Goal: Navigation & Orientation: Find specific page/section

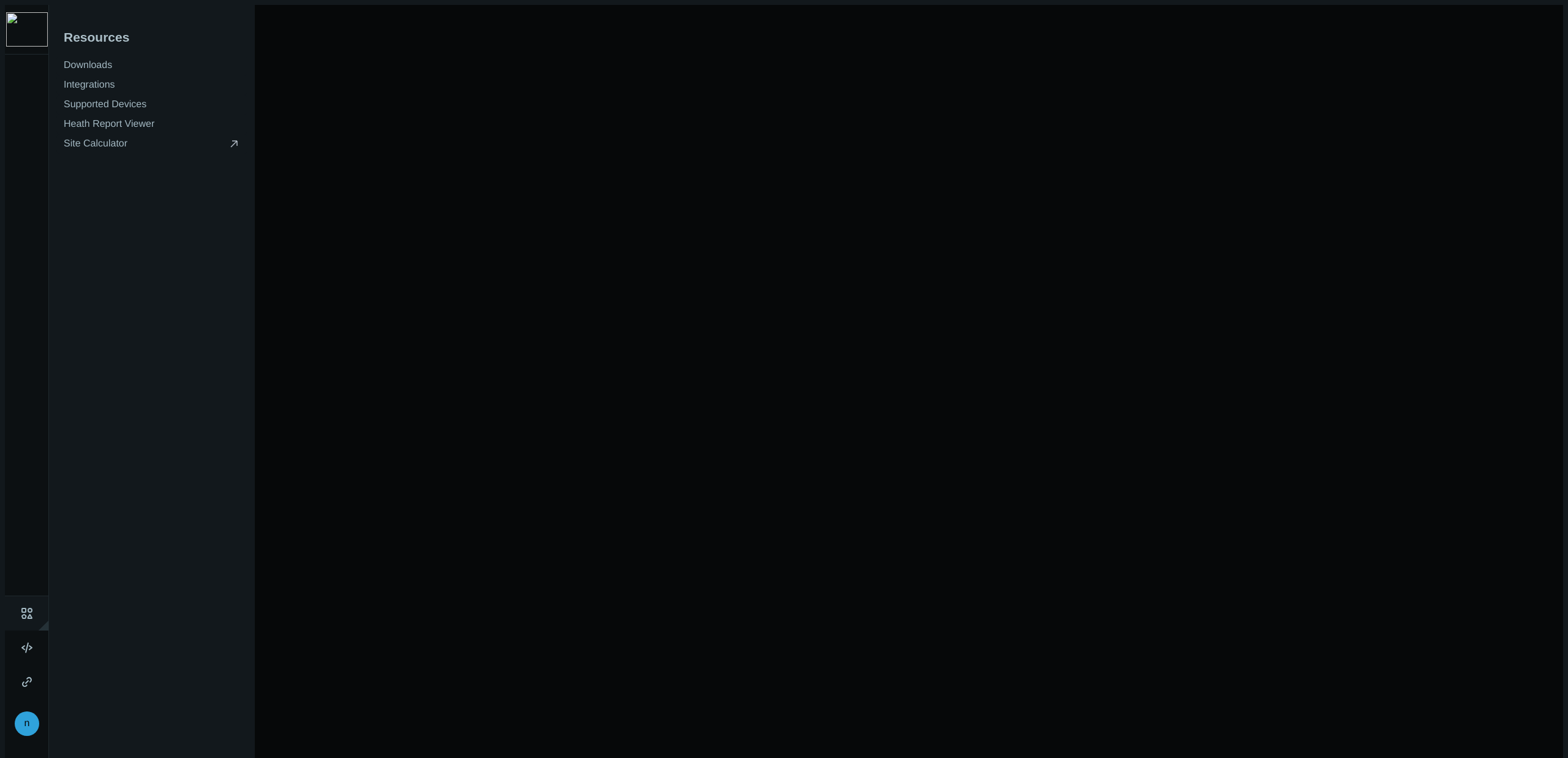
click at [21, 608] on icon at bounding box center [27, 613] width 11 height 11
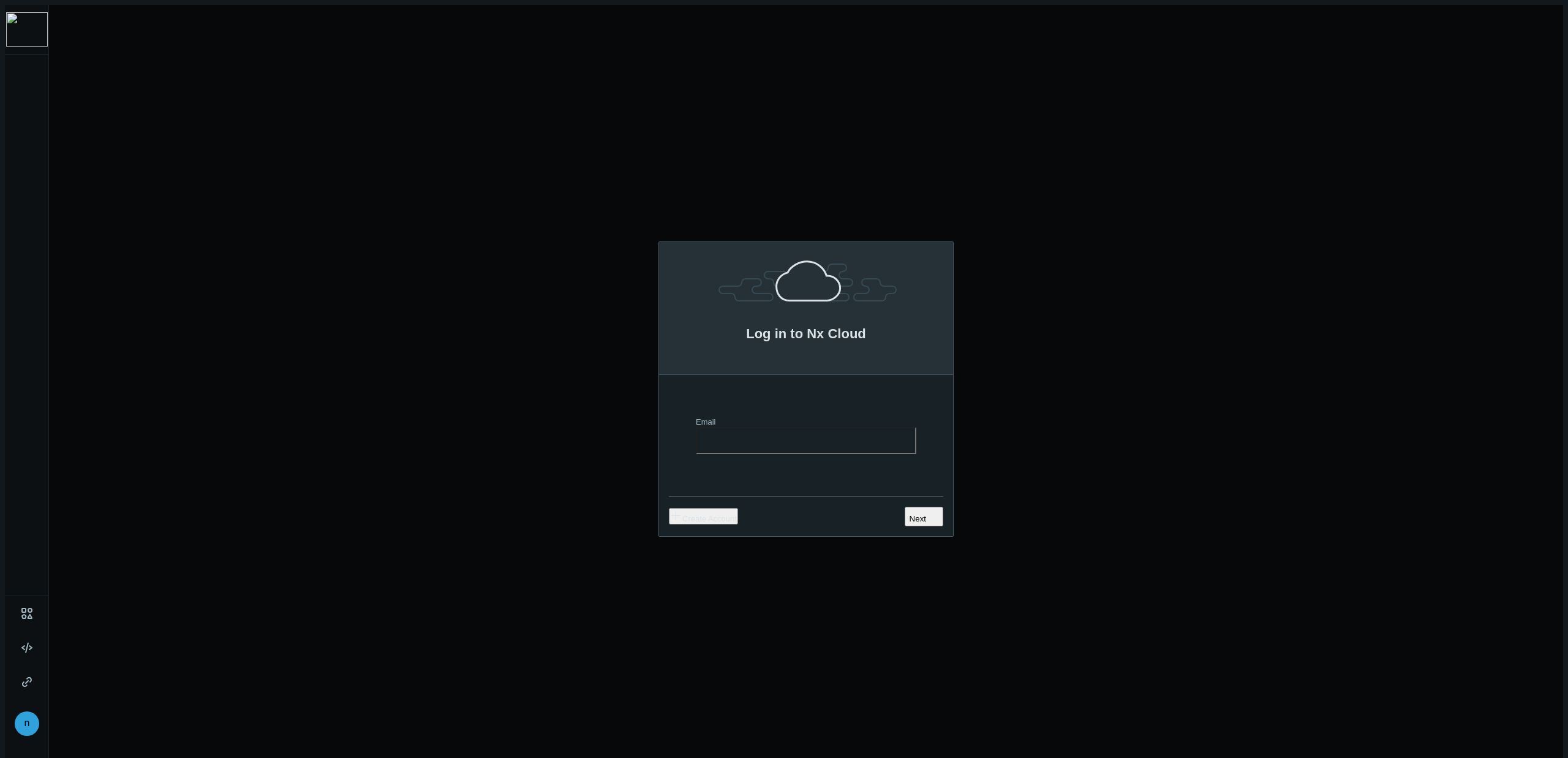
click at [742, 429] on input "Email" at bounding box center [805, 441] width 221 height 27
type input "**********"
click at [909, 508] on button "Next .st0{fill:#2B383F;}" at bounding box center [924, 517] width 39 height 20
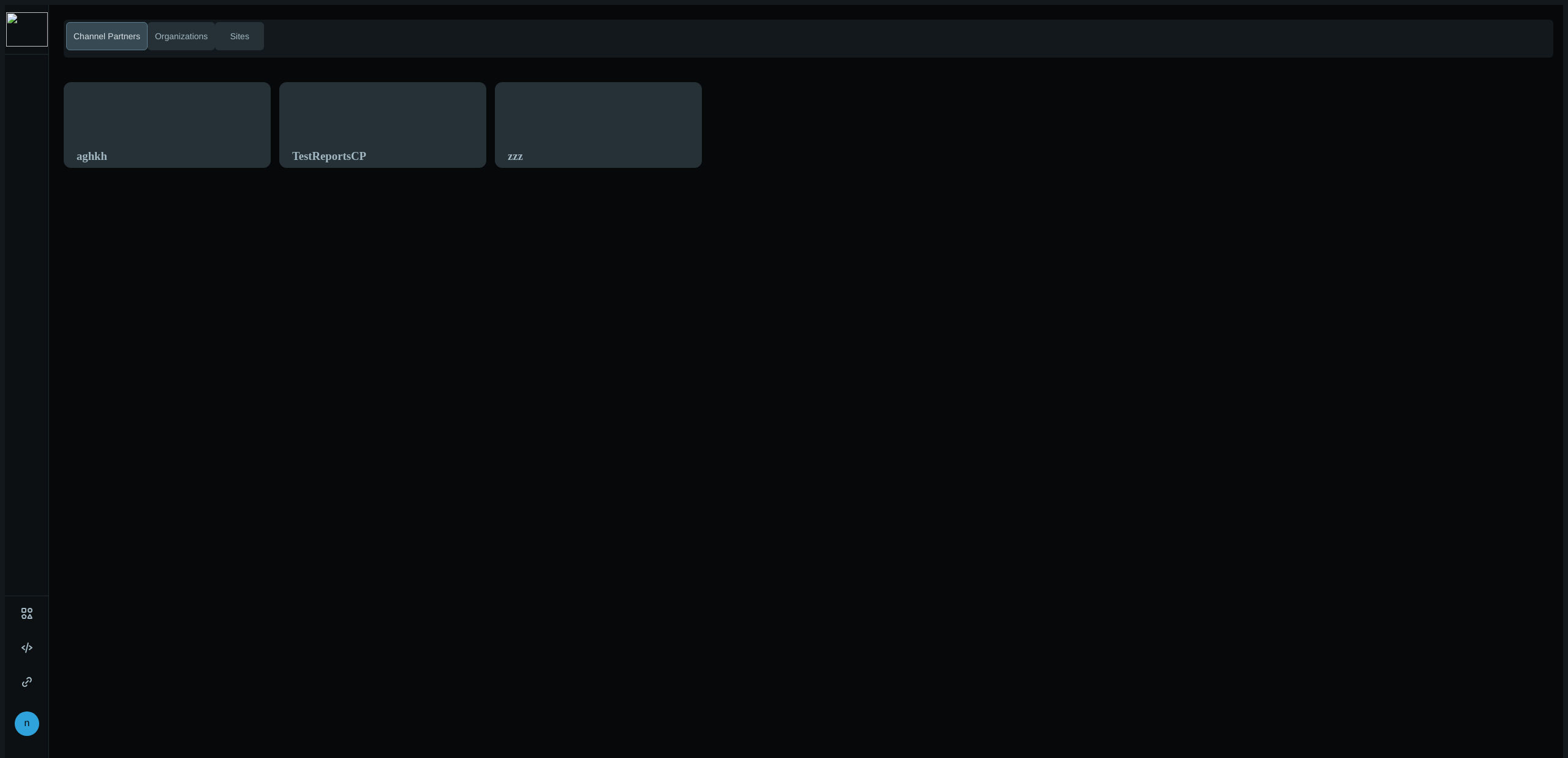
click at [196, 112] on div "aghkh" at bounding box center [167, 132] width 206 height 99
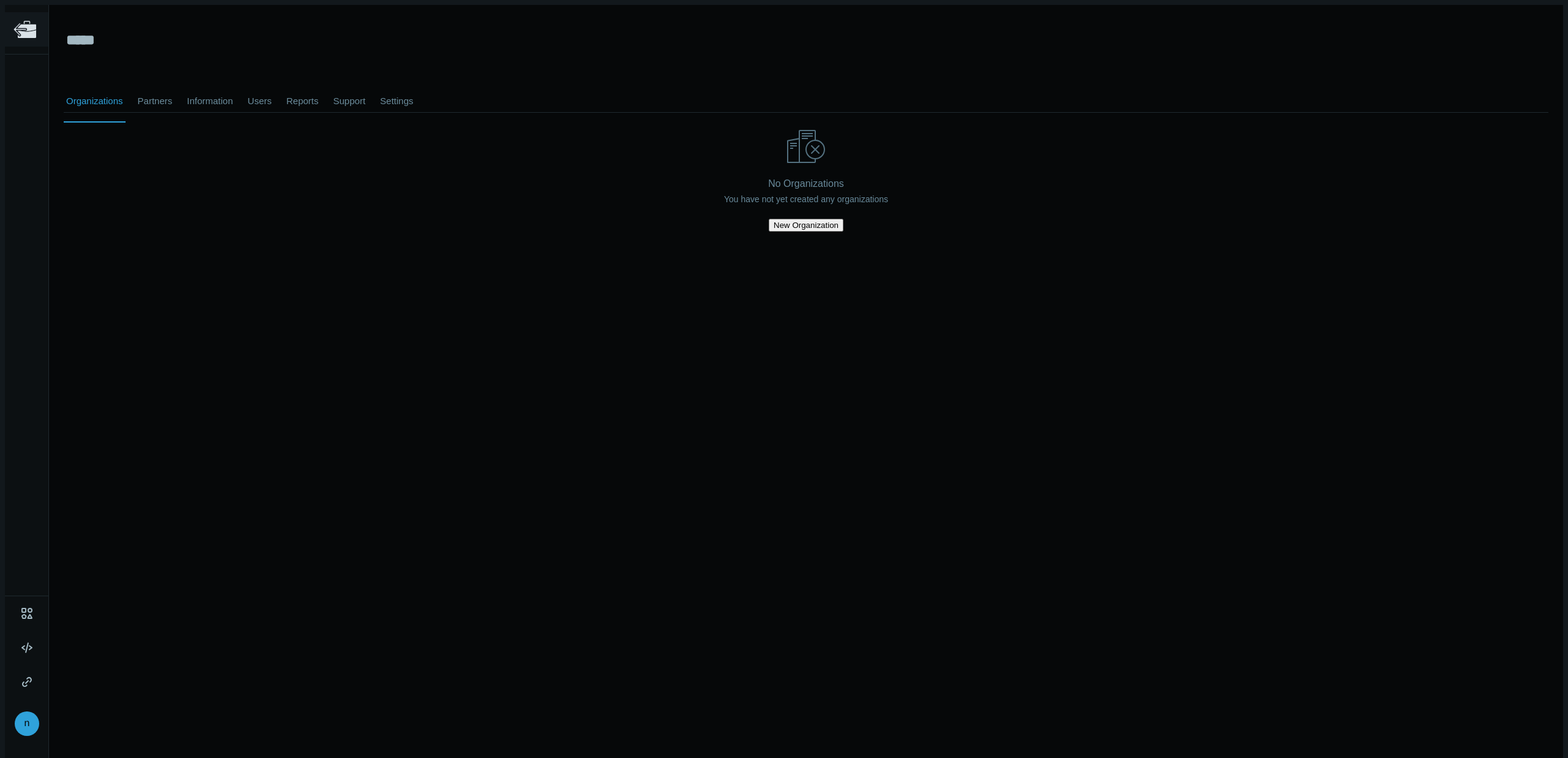
click at [27, 25] on icon at bounding box center [27, 28] width 18 height 7
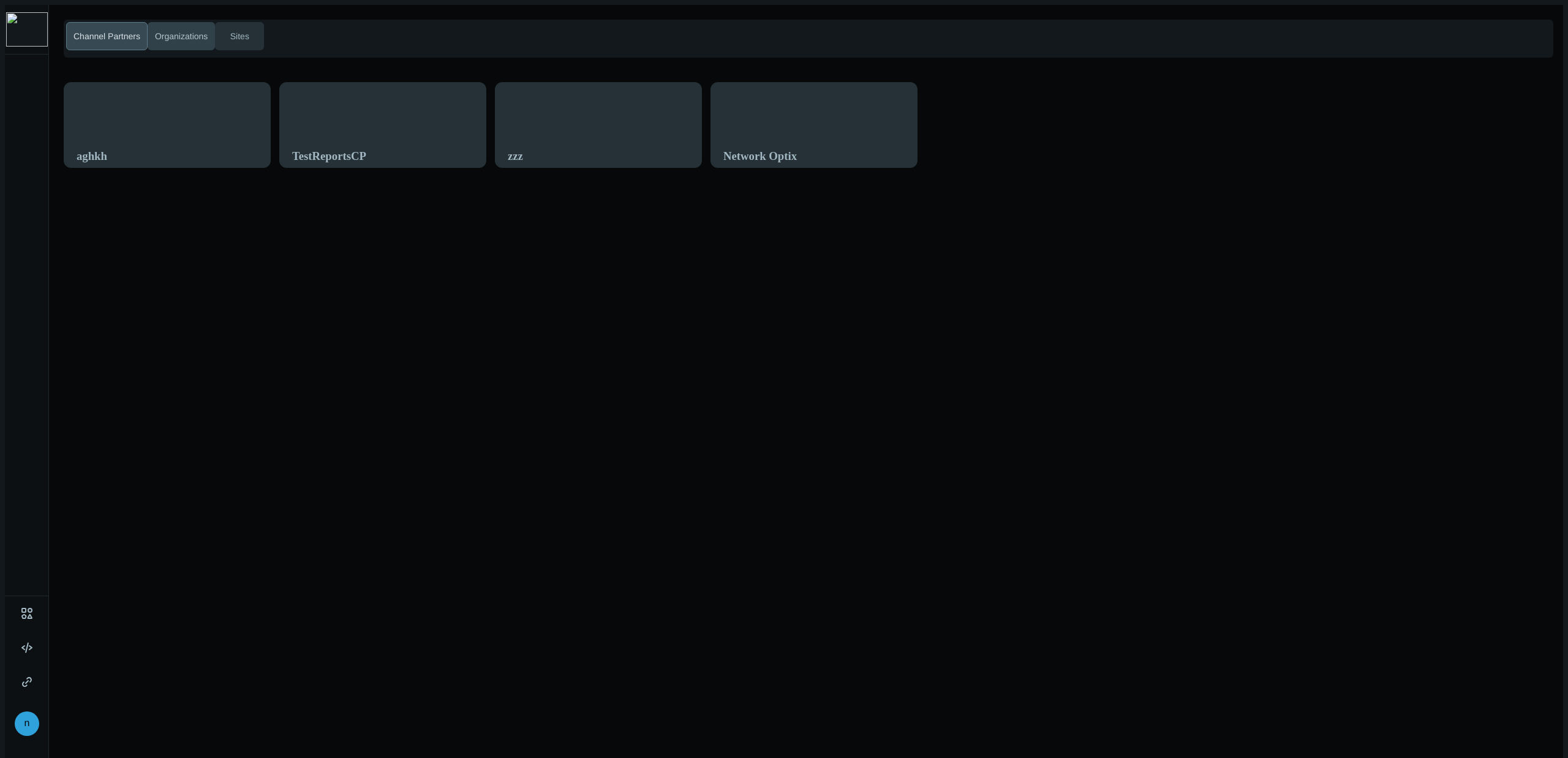
click at [175, 22] on button "Organizations" at bounding box center [181, 36] width 68 height 28
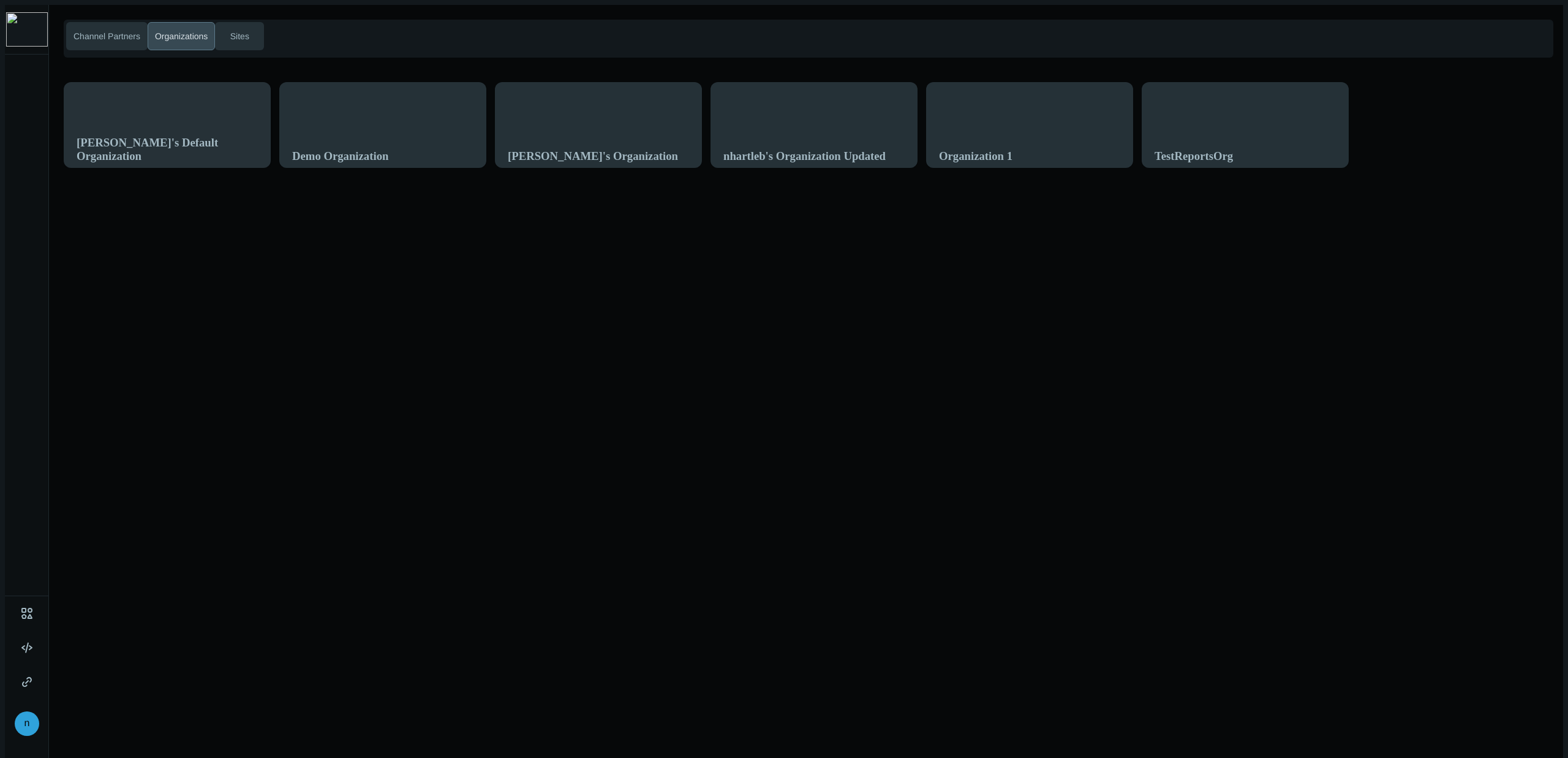
click at [132, 115] on div "azaretskaya's Default Organization" at bounding box center [167, 132] width 206 height 99
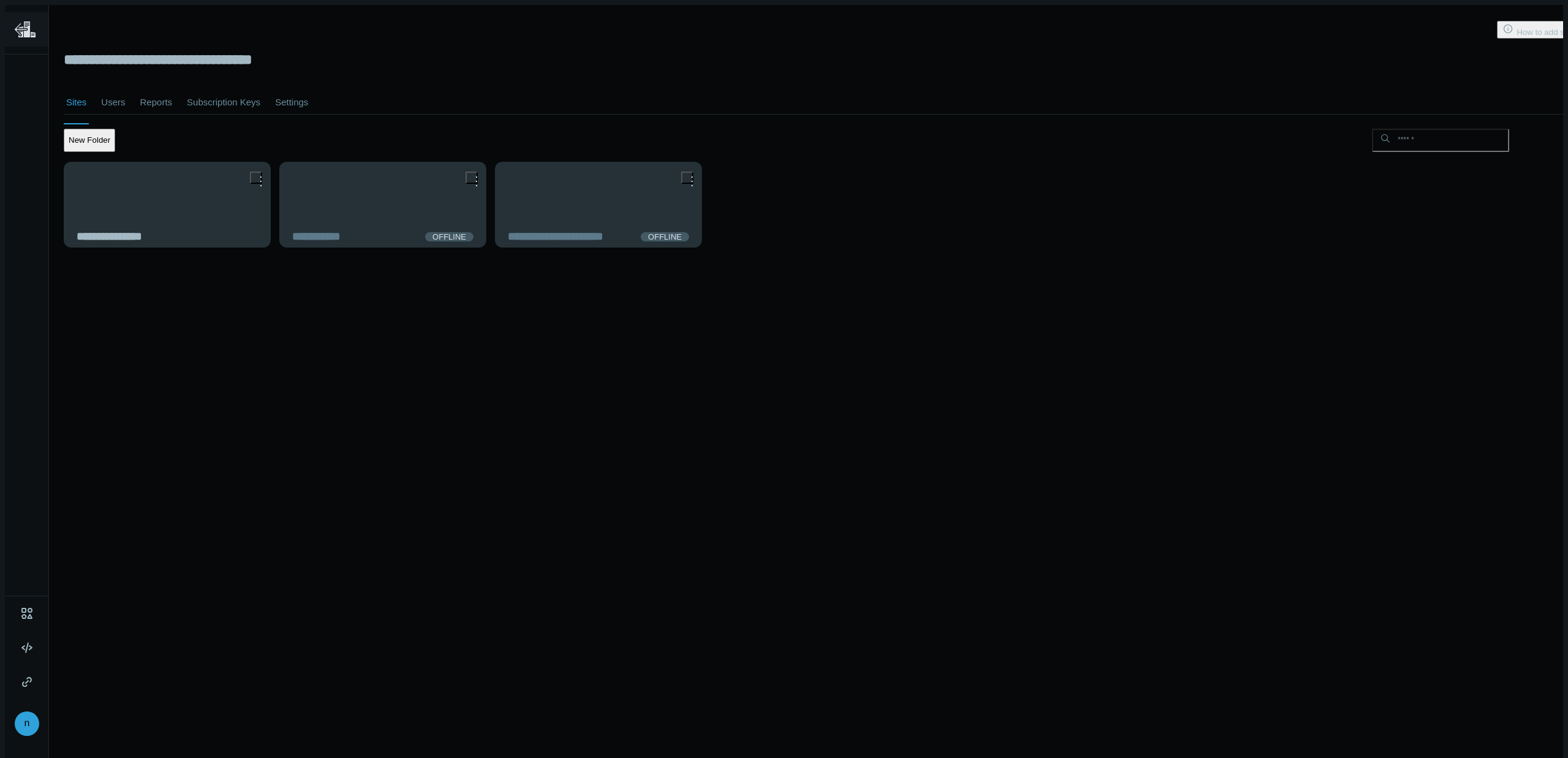
click at [126, 51] on h2 "**********" at bounding box center [810, 60] width 1494 height 17
click at [24, 23] on icon at bounding box center [27, 29] width 6 height 16
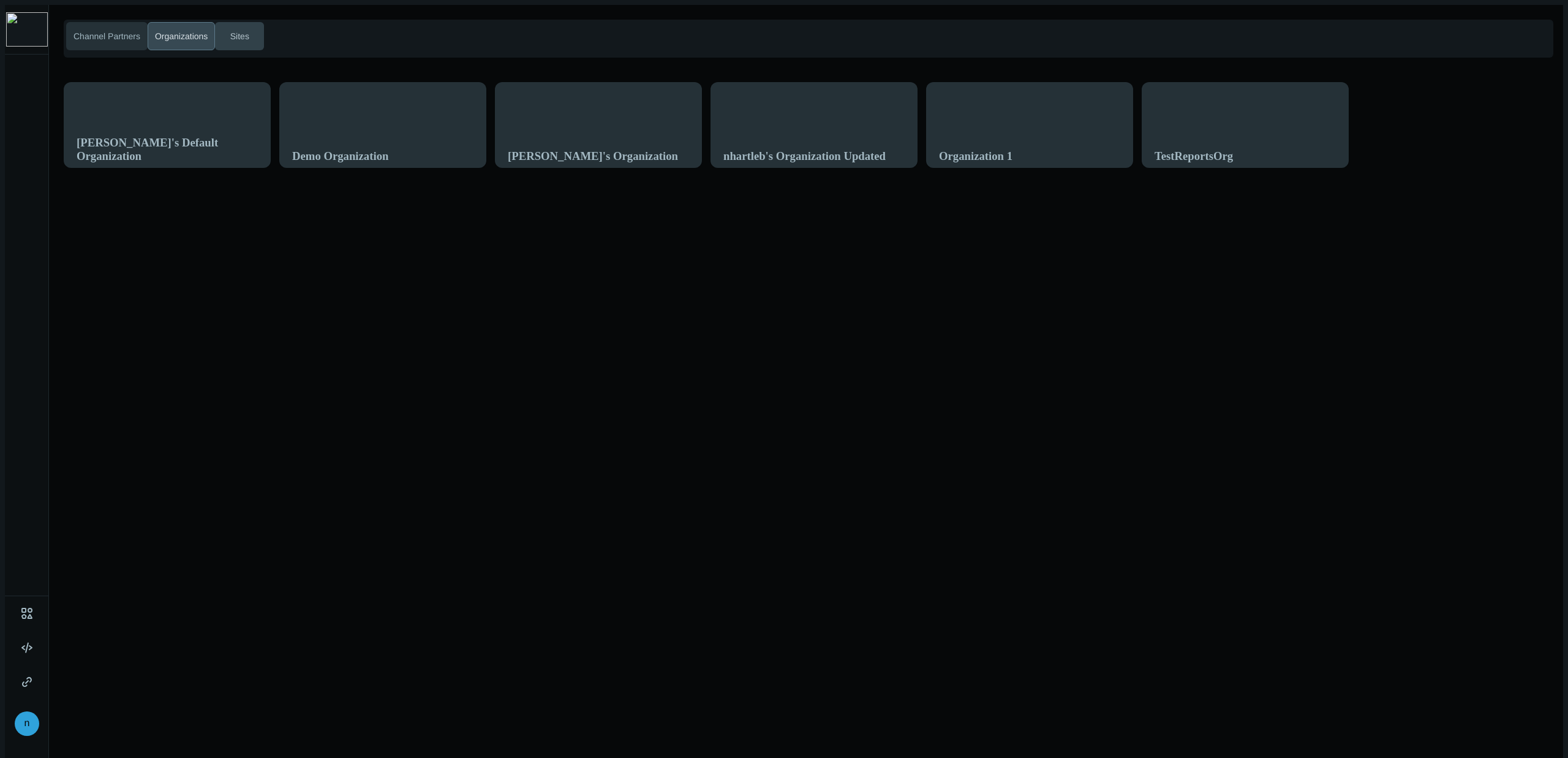
click at [245, 34] on span "Sites" at bounding box center [240, 37] width 24 height 13
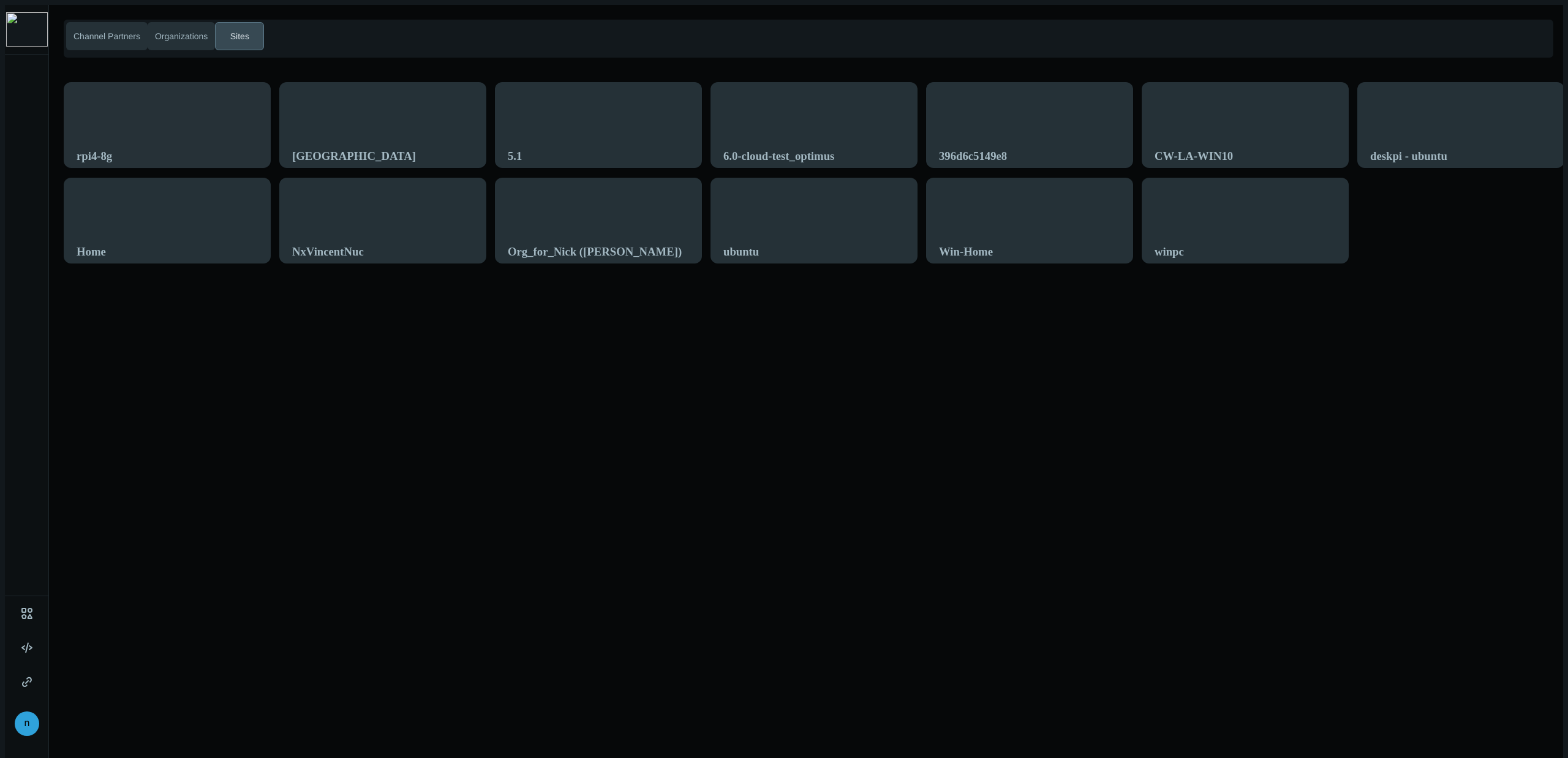
click at [152, 99] on div "rpi4-8g" at bounding box center [167, 132] width 206 height 99
click at [152, 99] on div "rpi4-8g" at bounding box center [167, 132] width 206 height 99
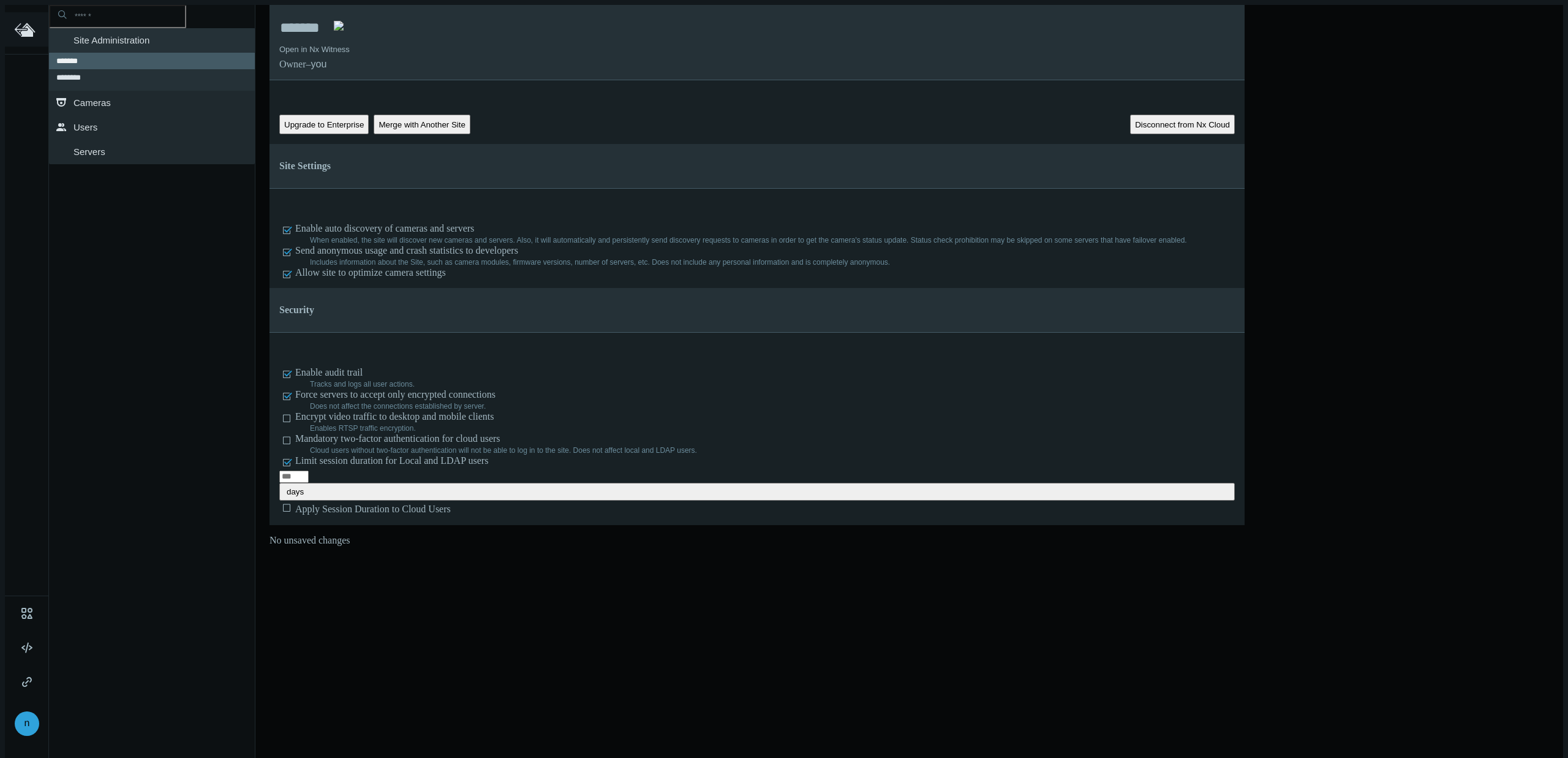
click at [165, 115] on link ".st0{fill-rule:evenodd;clip-rule:evenodd;fill:#2B383F;} Users" at bounding box center [152, 127] width 206 height 25
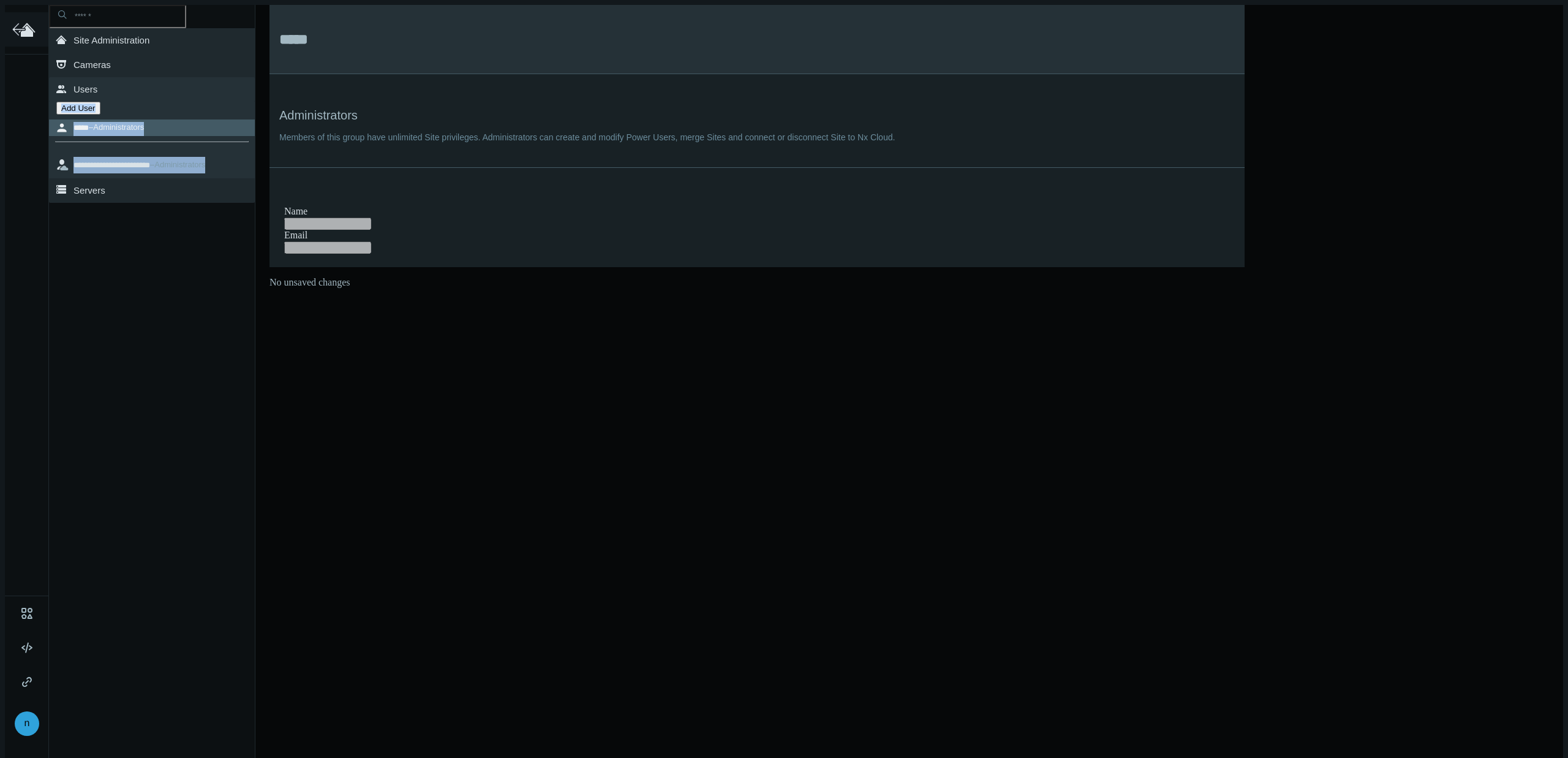
click at [21, 29] on icon at bounding box center [27, 31] width 12 height 11
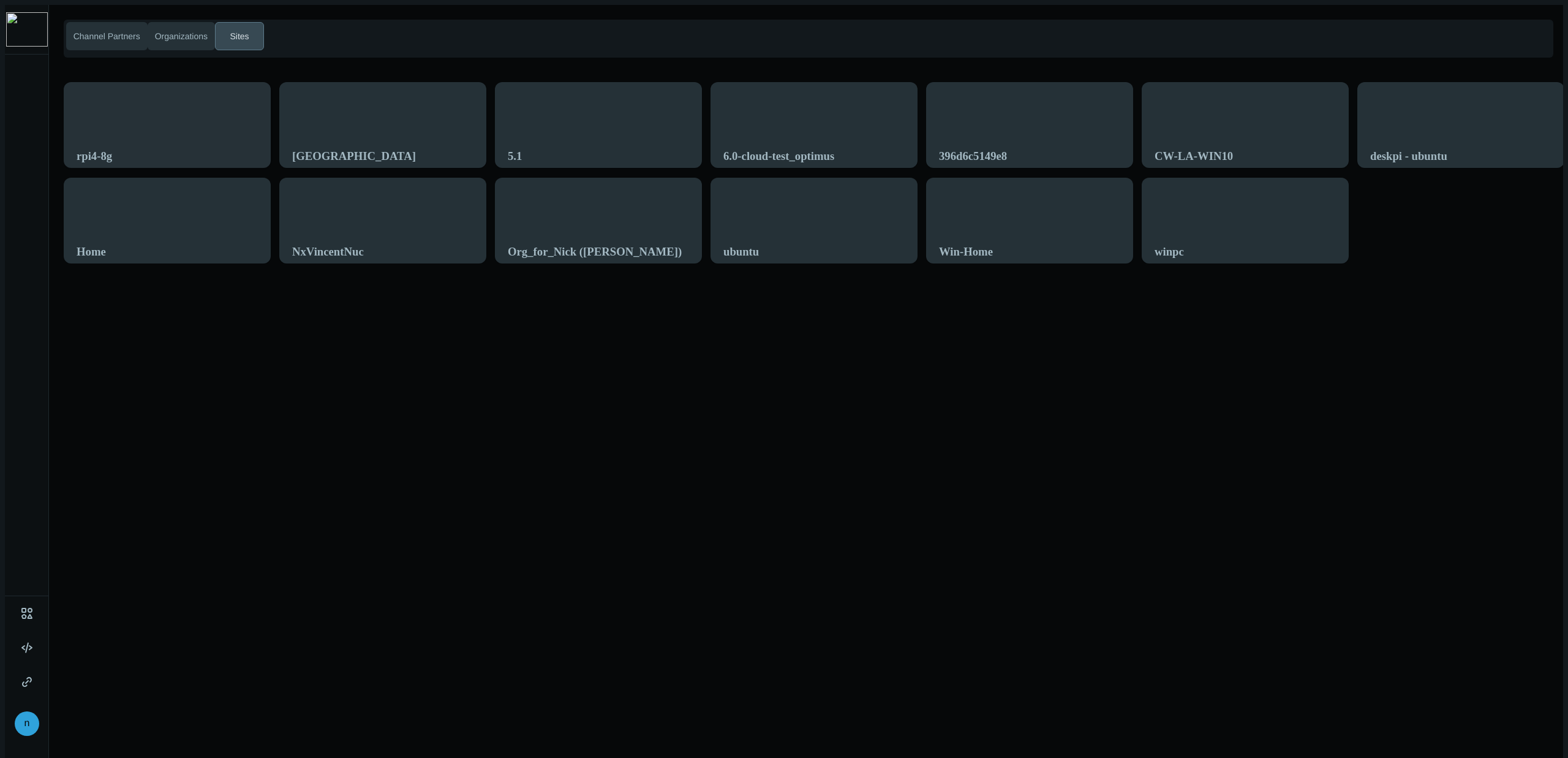
click at [157, 138] on div "rpi4-8g" at bounding box center [167, 156] width 181 height 36
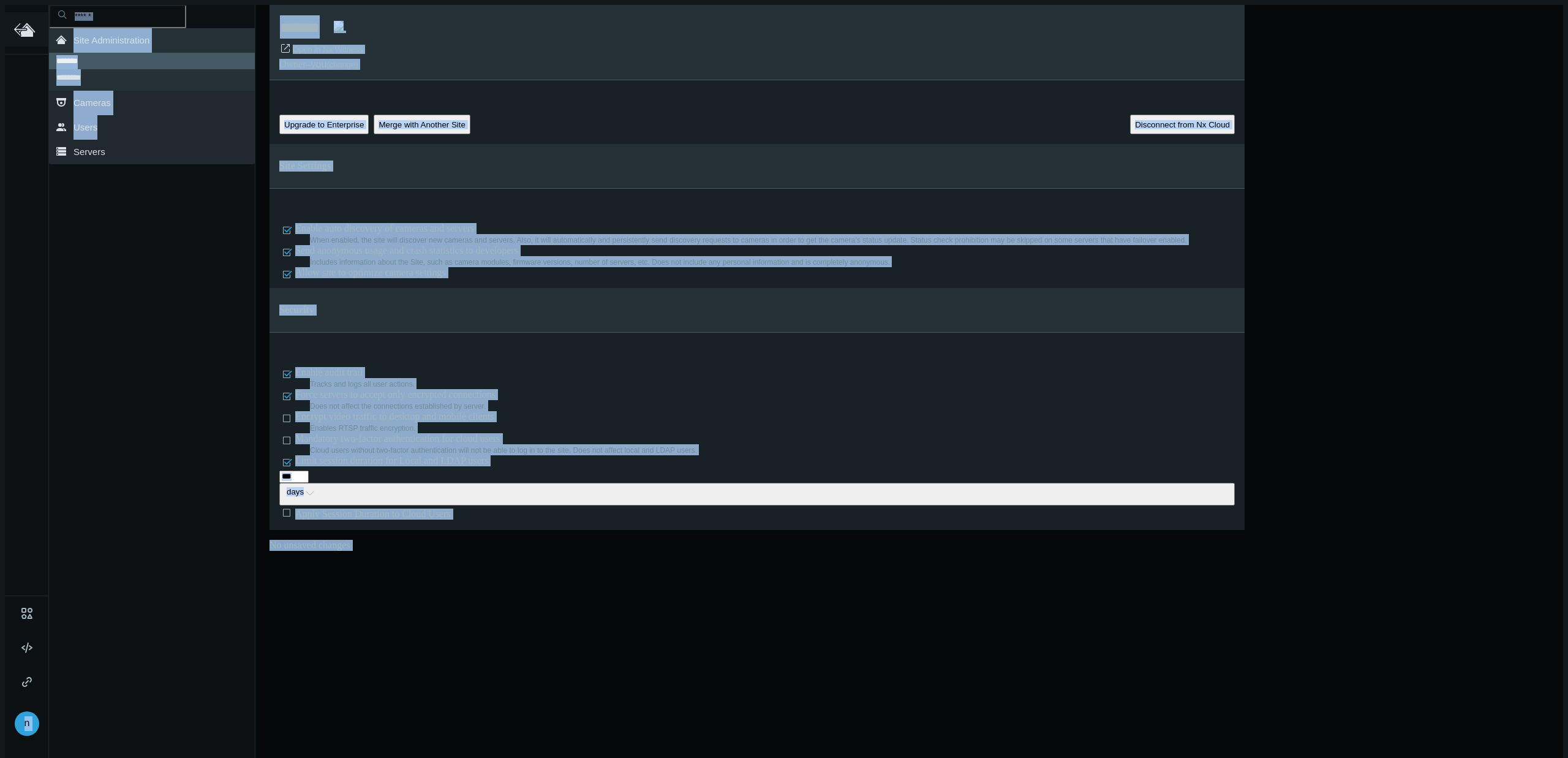
drag, startPoint x: 157, startPoint y: 124, endPoint x: 18, endPoint y: 25, distance: 170.7
click at [18, 25] on nx-layout "n ******* Open in Nx Witness Owner – you (change) Upgrade to Enterprise Merge w…" at bounding box center [784, 384] width 1558 height 758
click at [21, 25] on icon at bounding box center [27, 31] width 12 height 11
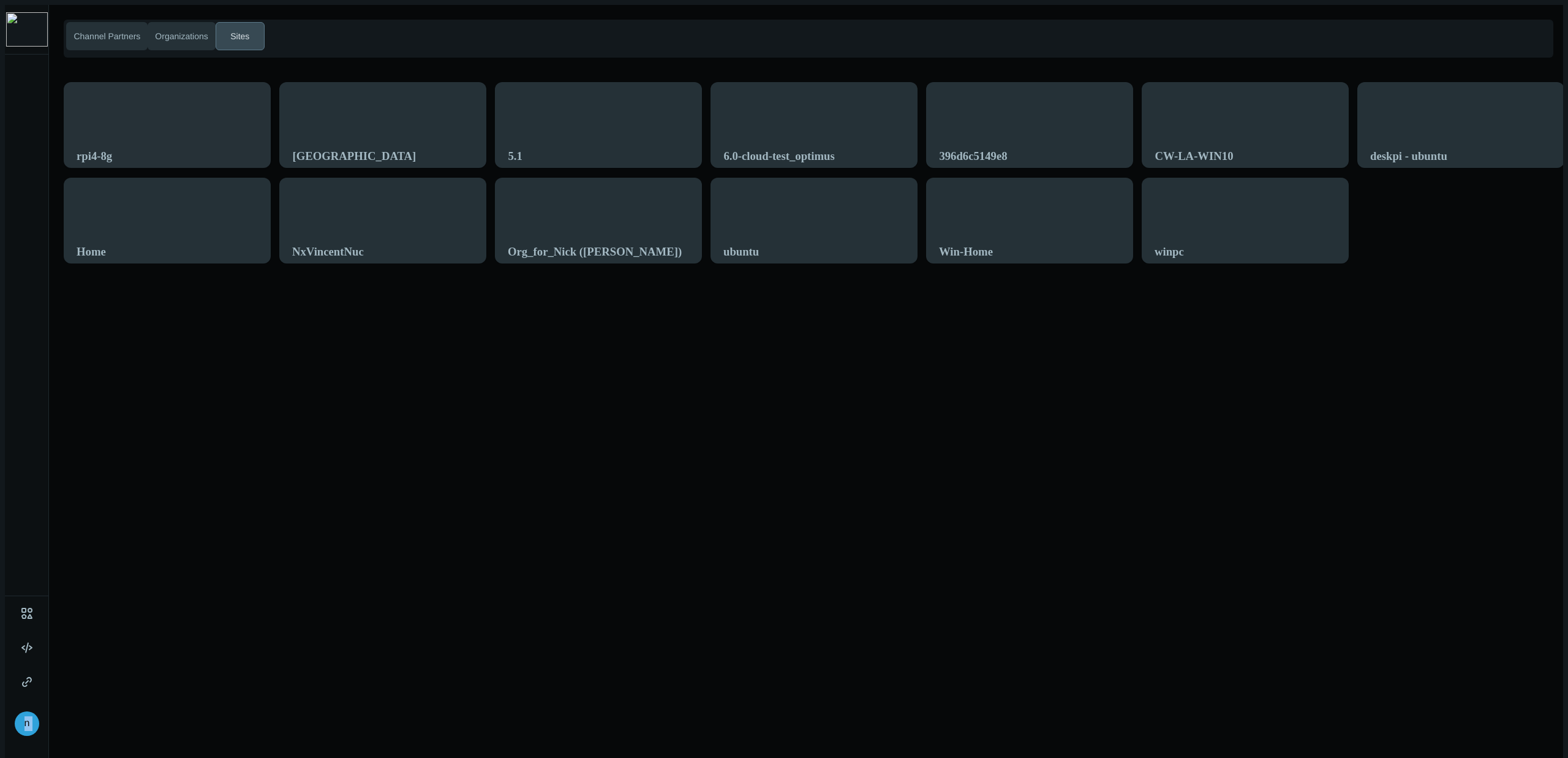
click at [150, 138] on div "rpi4-8g" at bounding box center [167, 156] width 181 height 36
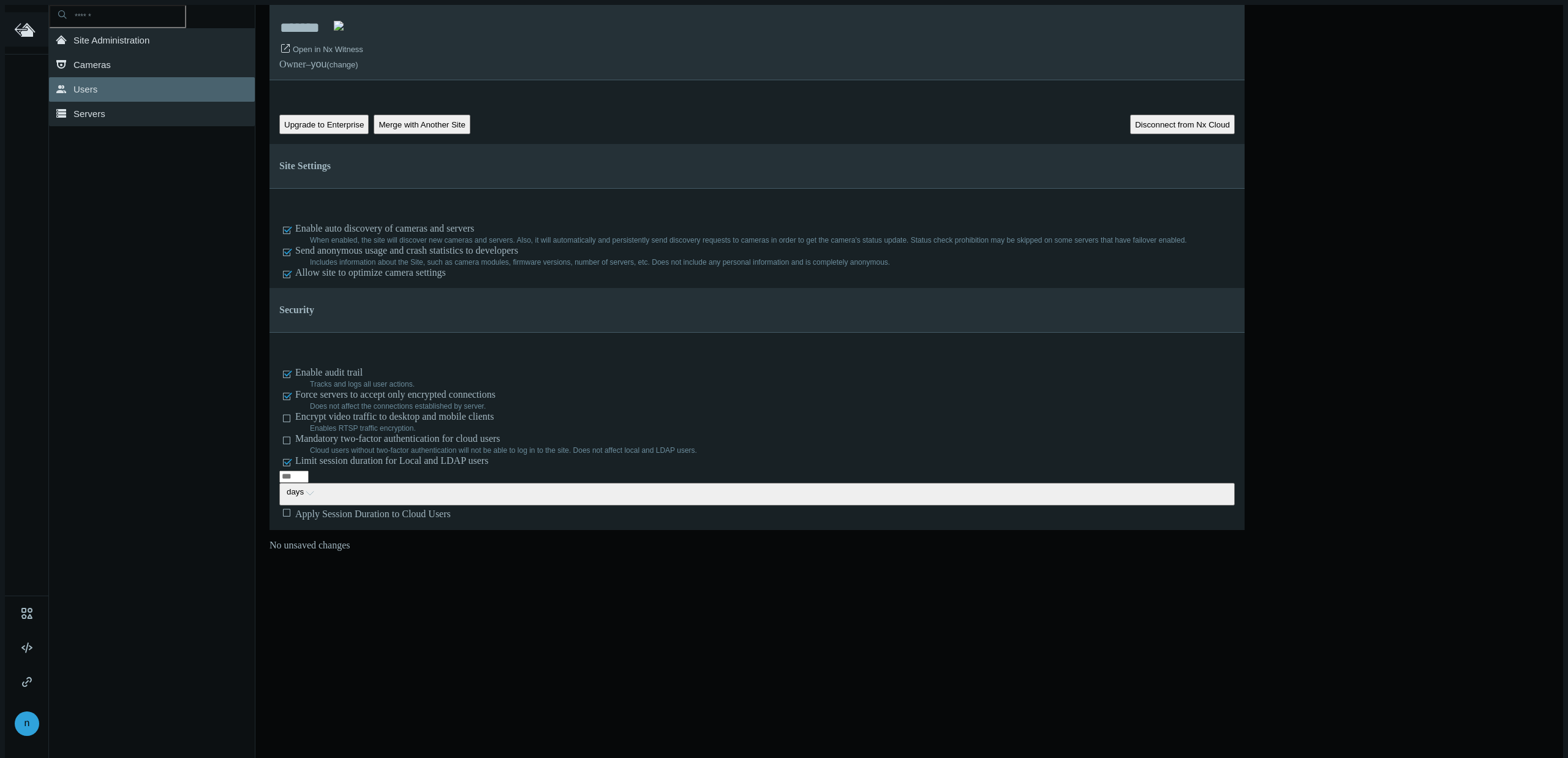
click at [137, 90] on link ".st0{fill-rule:evenodd;clip-rule:evenodd;fill:#2B383F;} Users" at bounding box center [152, 89] width 206 height 25
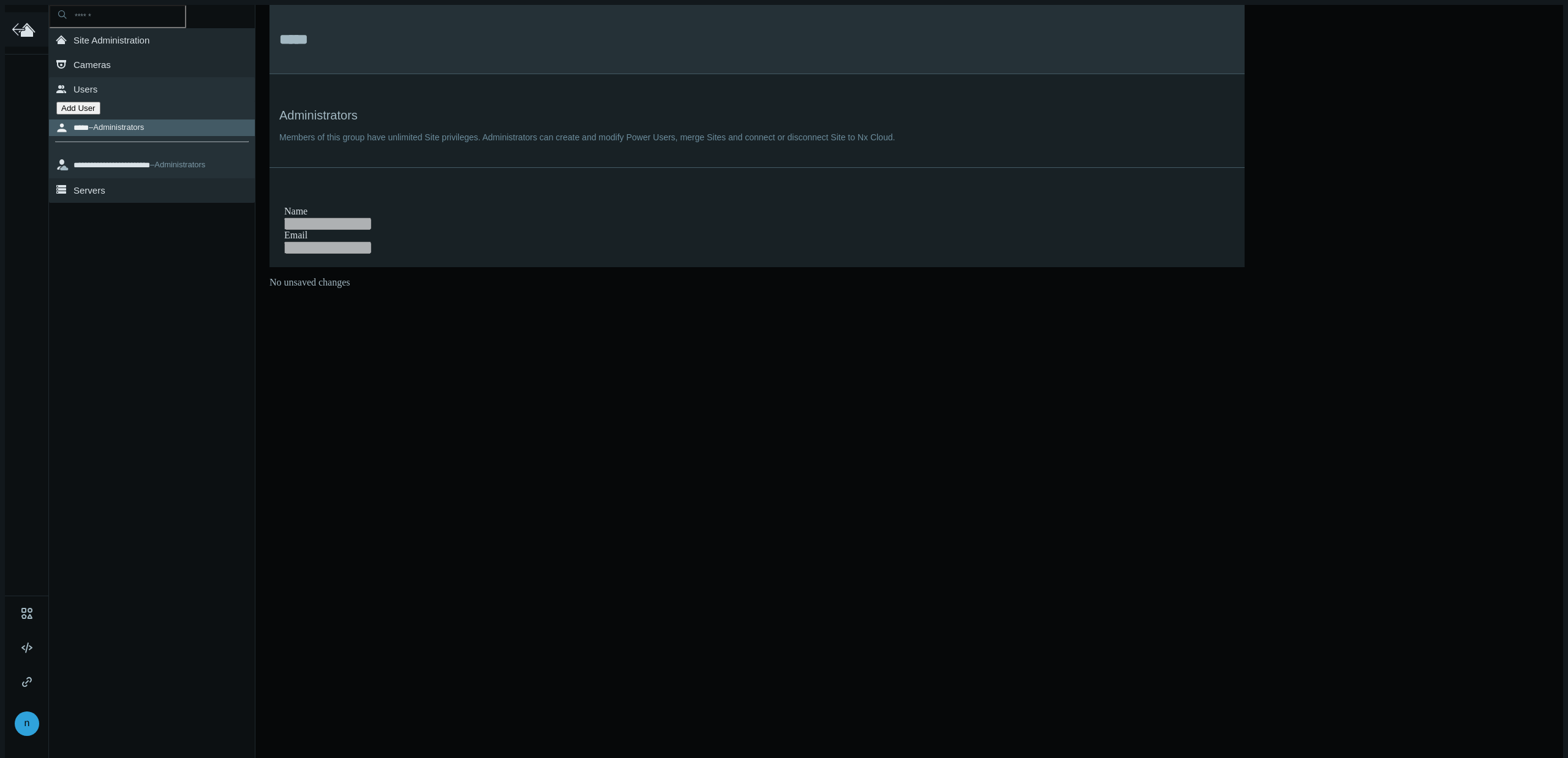
click at [25, 27] on icon at bounding box center [27, 31] width 12 height 11
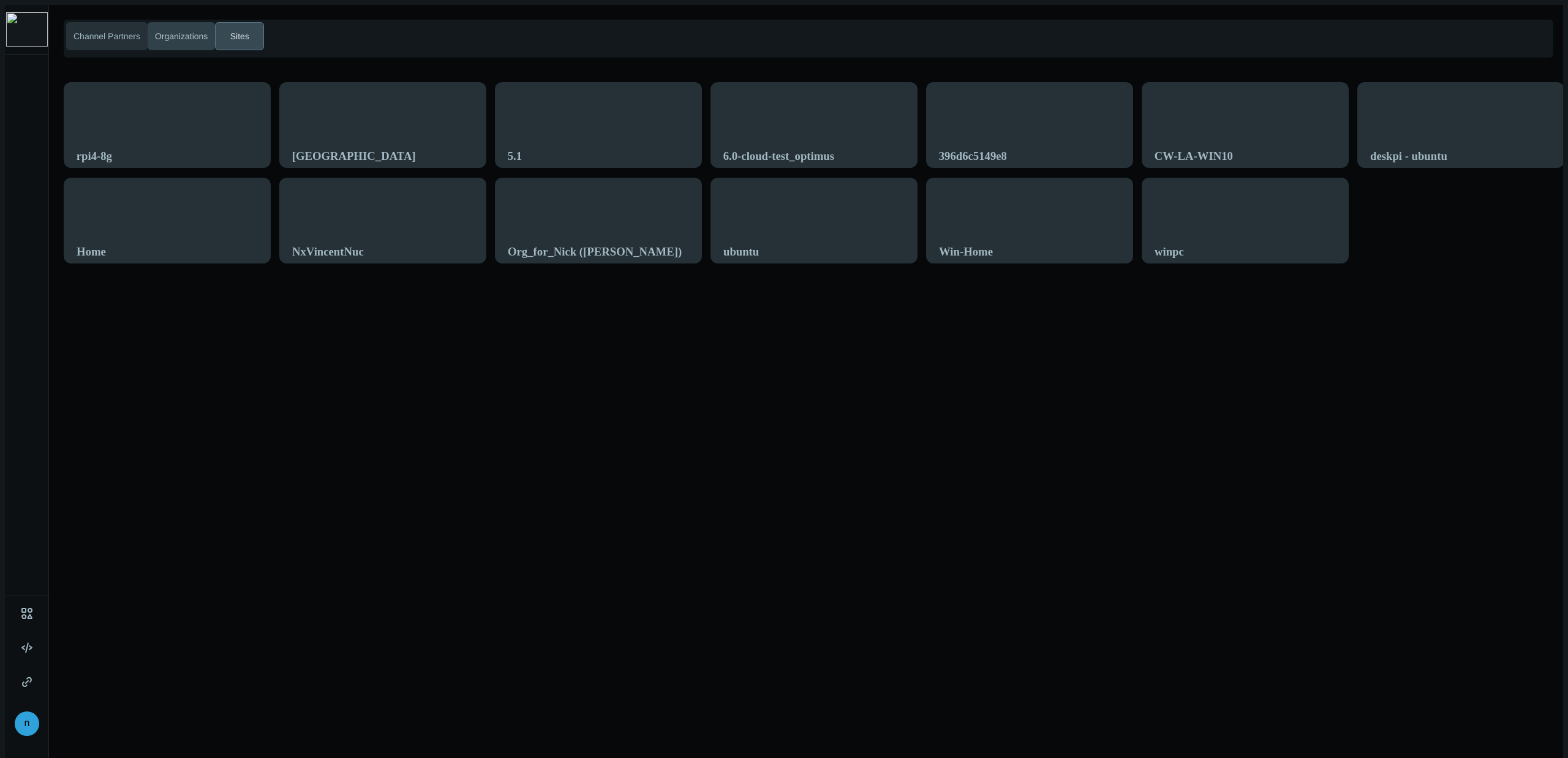
click at [175, 34] on span "Organizations" at bounding box center [181, 37] width 58 height 13
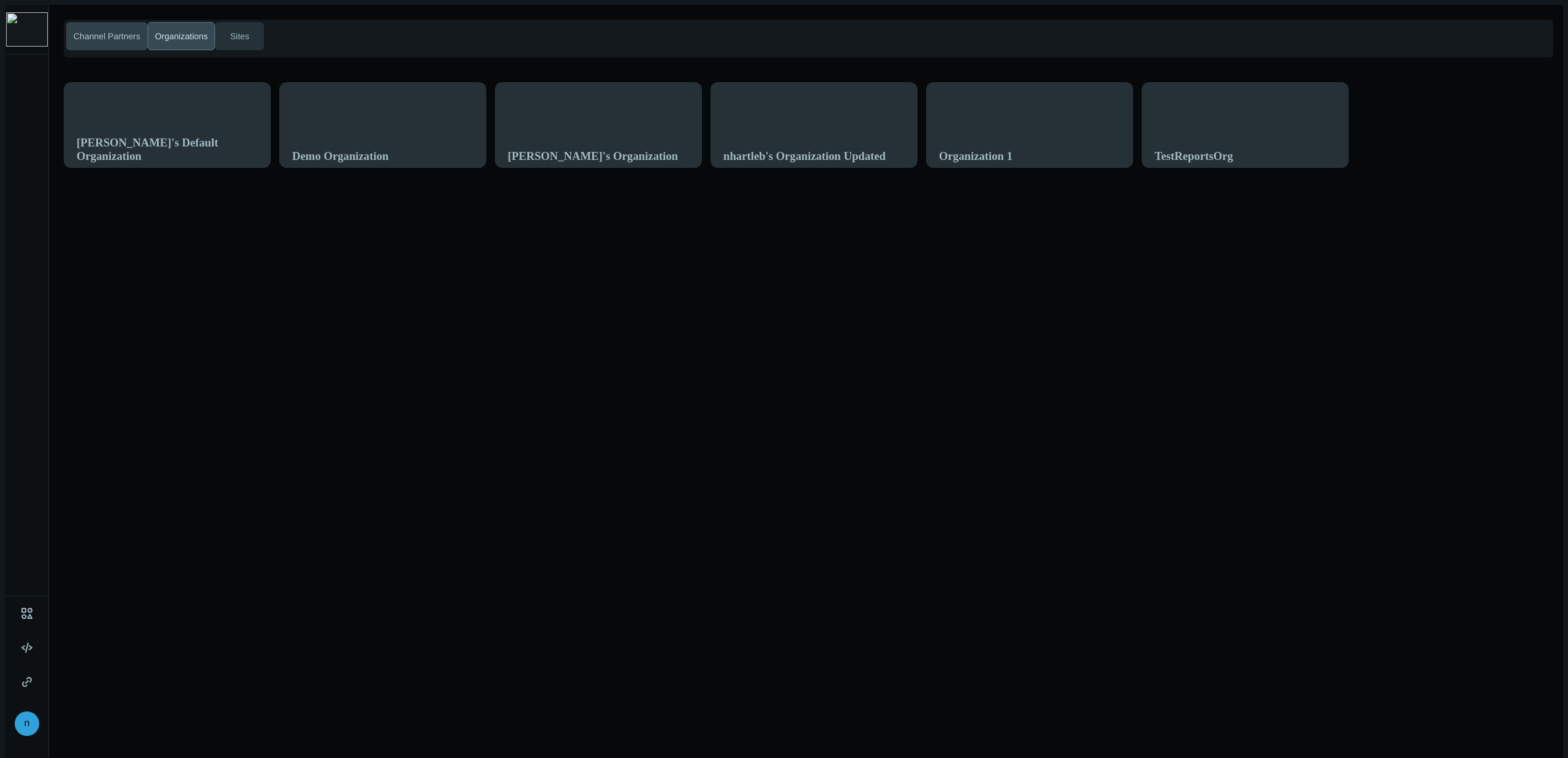
click at [119, 34] on span "Channel Partners" at bounding box center [107, 37] width 72 height 13
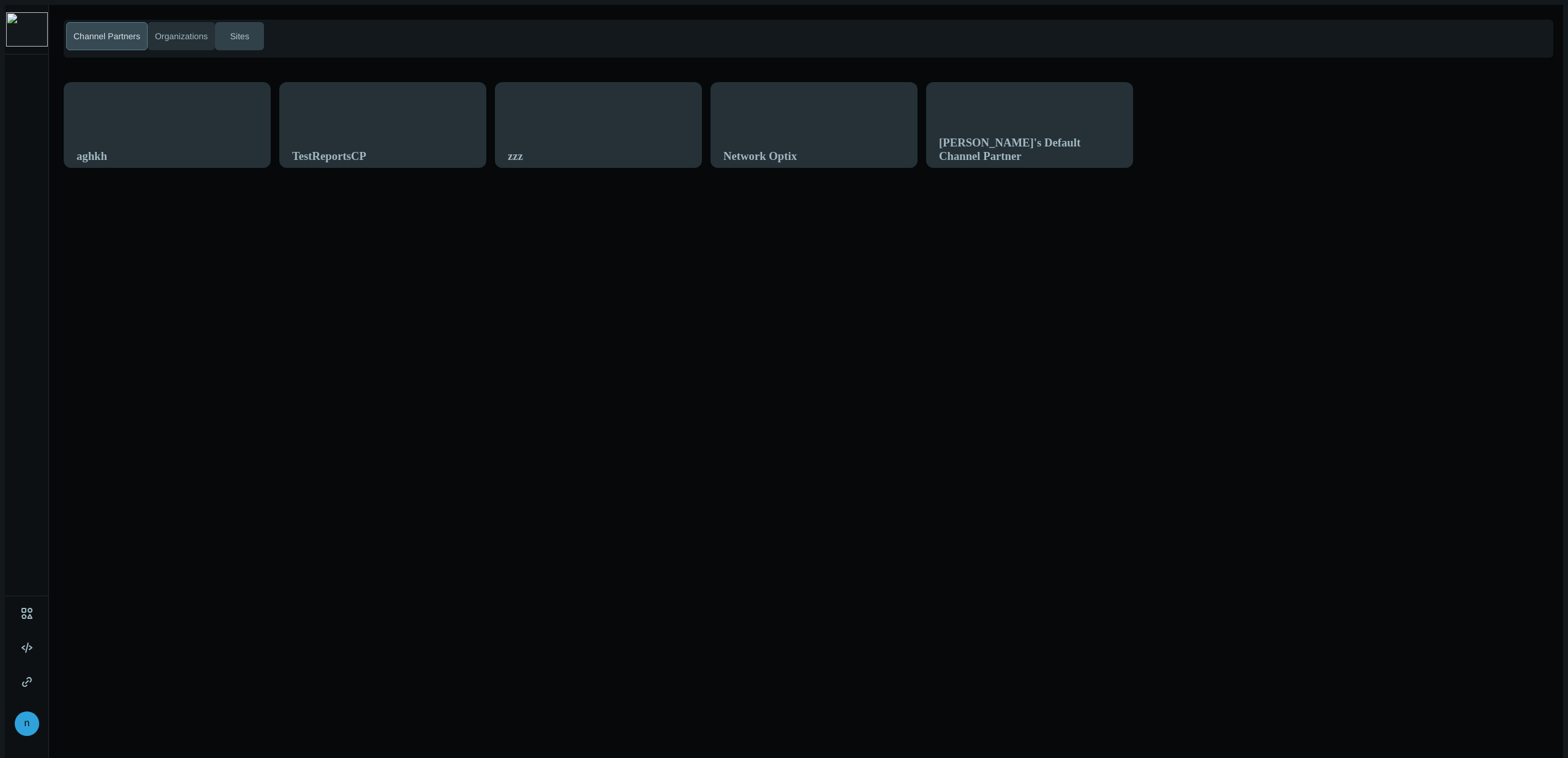
drag, startPoint x: 195, startPoint y: 35, endPoint x: 257, endPoint y: 35, distance: 62.0
click at [199, 35] on span "Organizations" at bounding box center [181, 37] width 58 height 13
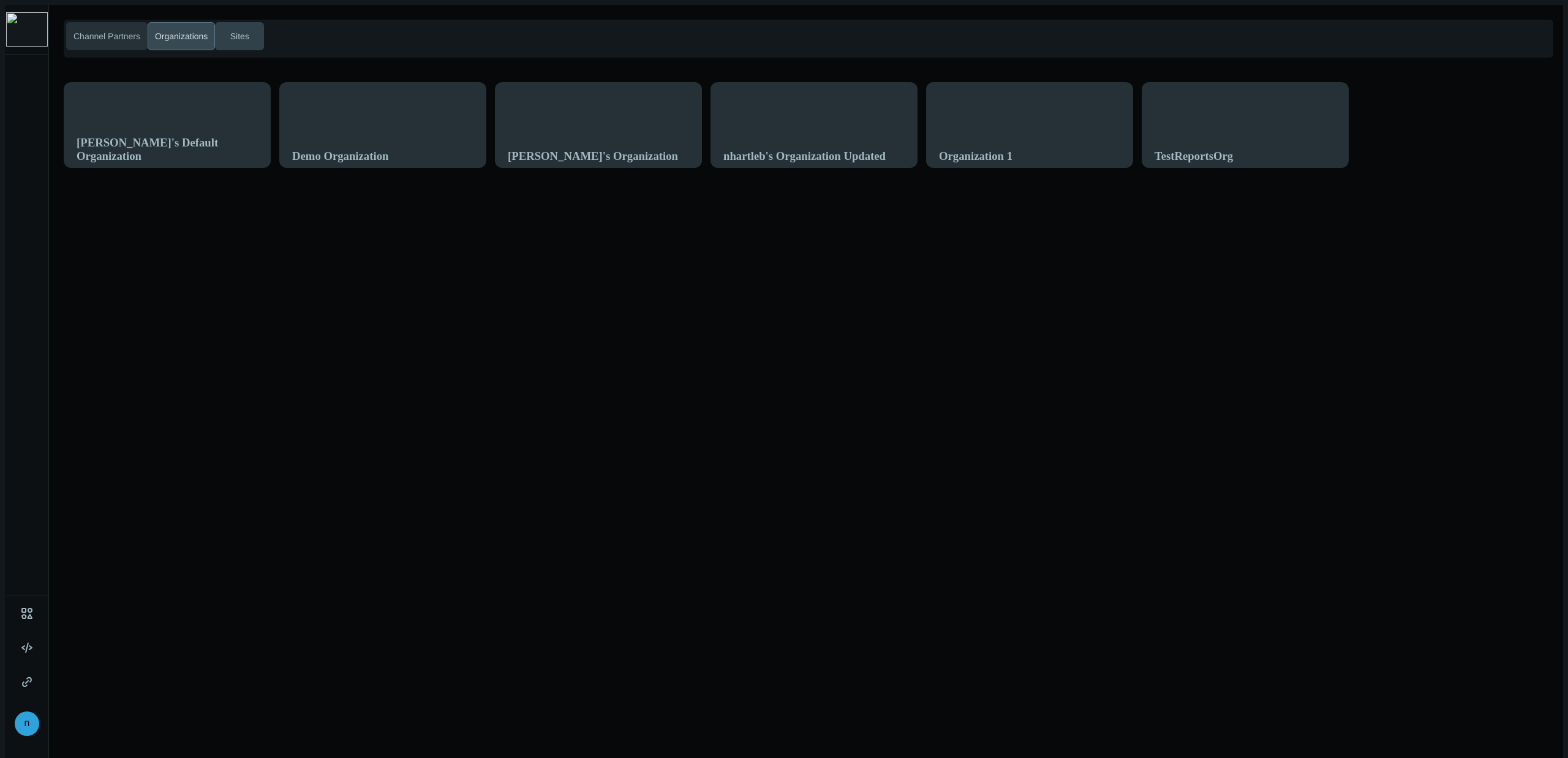
click at [259, 35] on button "Sites" at bounding box center [240, 36] width 49 height 28
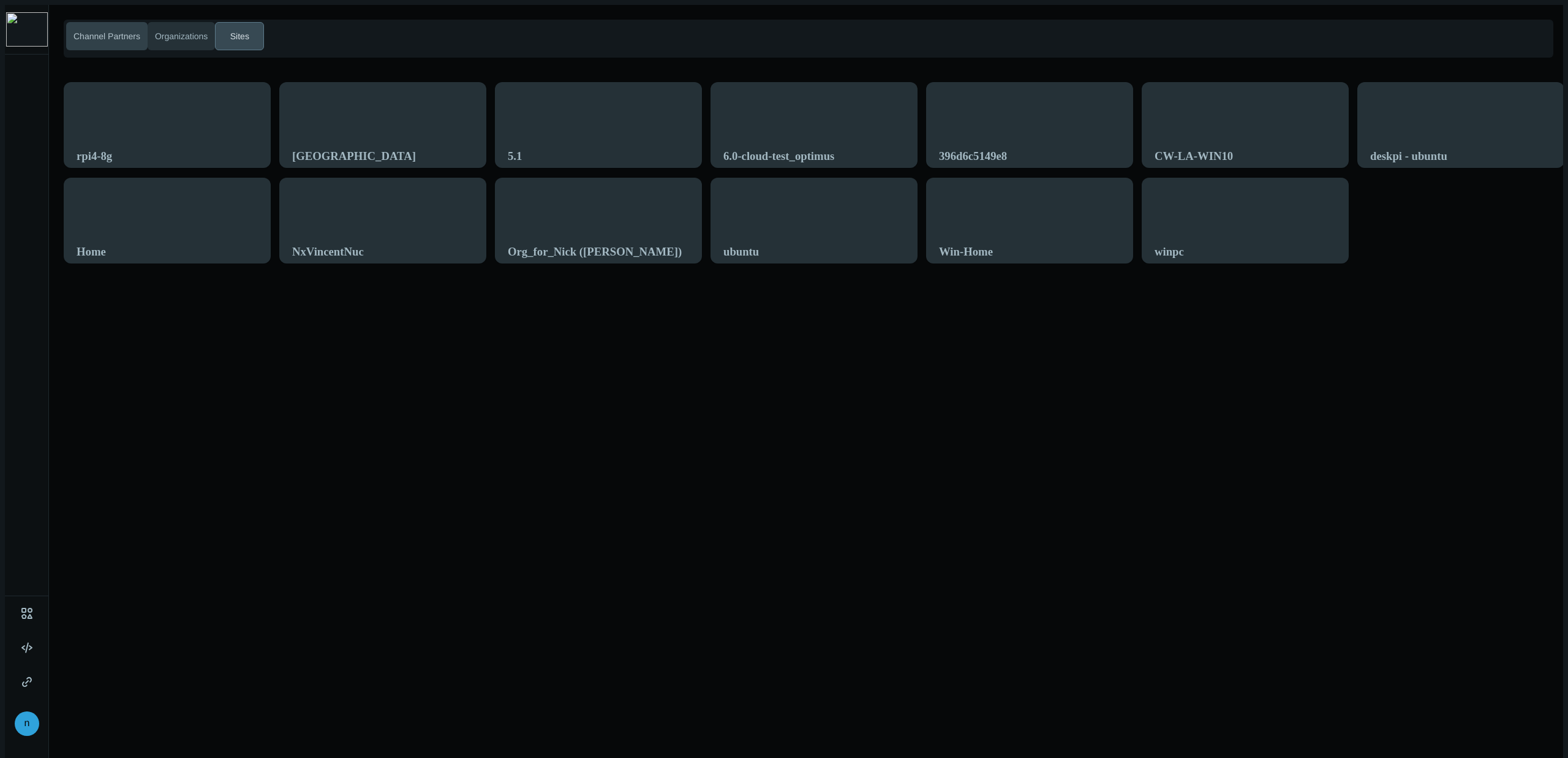
click at [142, 30] on button "Channel Partners" at bounding box center [107, 36] width 82 height 28
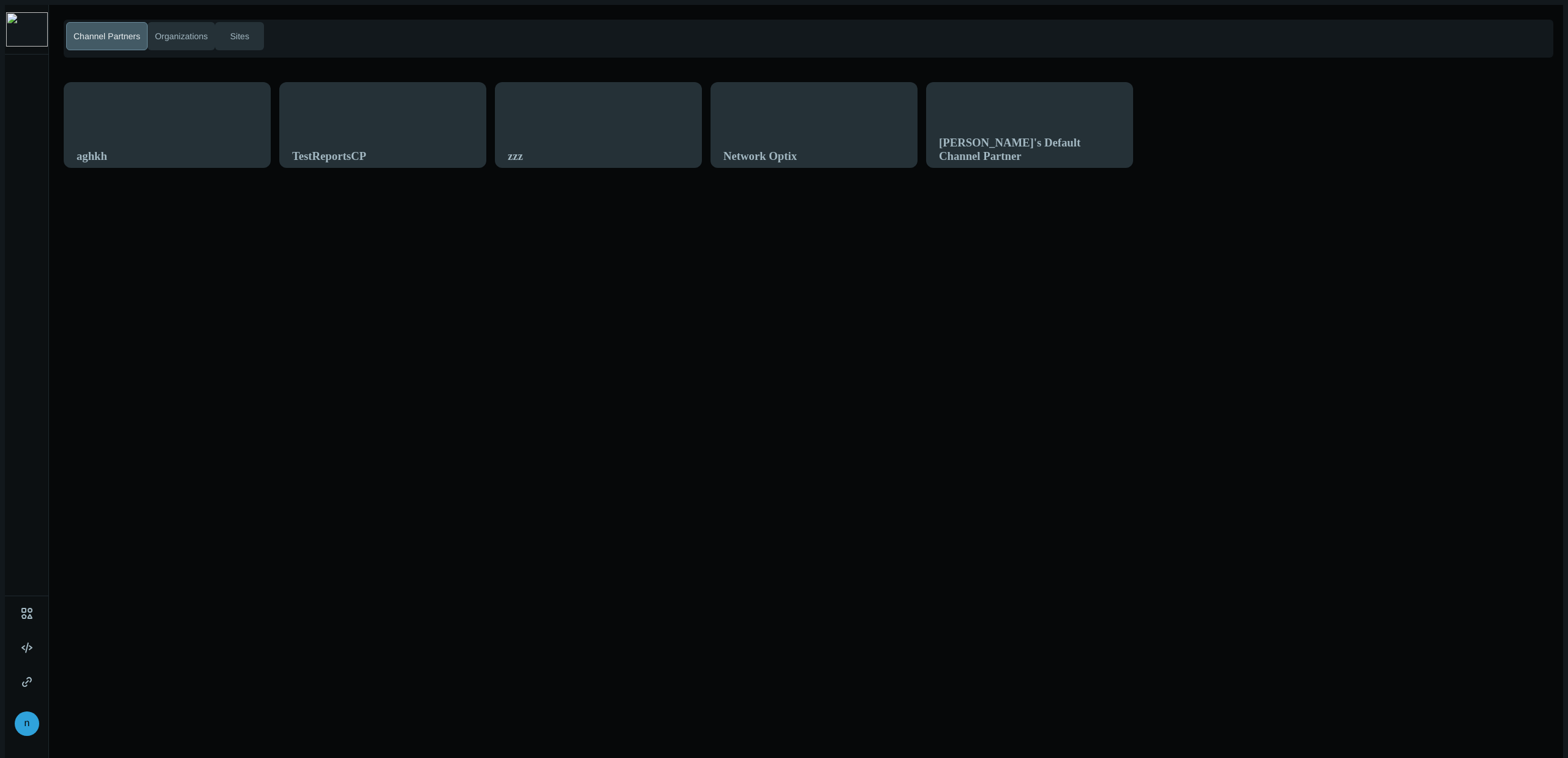
click at [116, 30] on span "Channel Partners" at bounding box center [107, 37] width 72 height 13
click at [340, 274] on div "Channel Partners Organizations Sites aghkh TestReportsCP zzz Network Optix azar…" at bounding box center [806, 384] width 1514 height 758
click at [159, 23] on button "Organizations" at bounding box center [181, 36] width 68 height 28
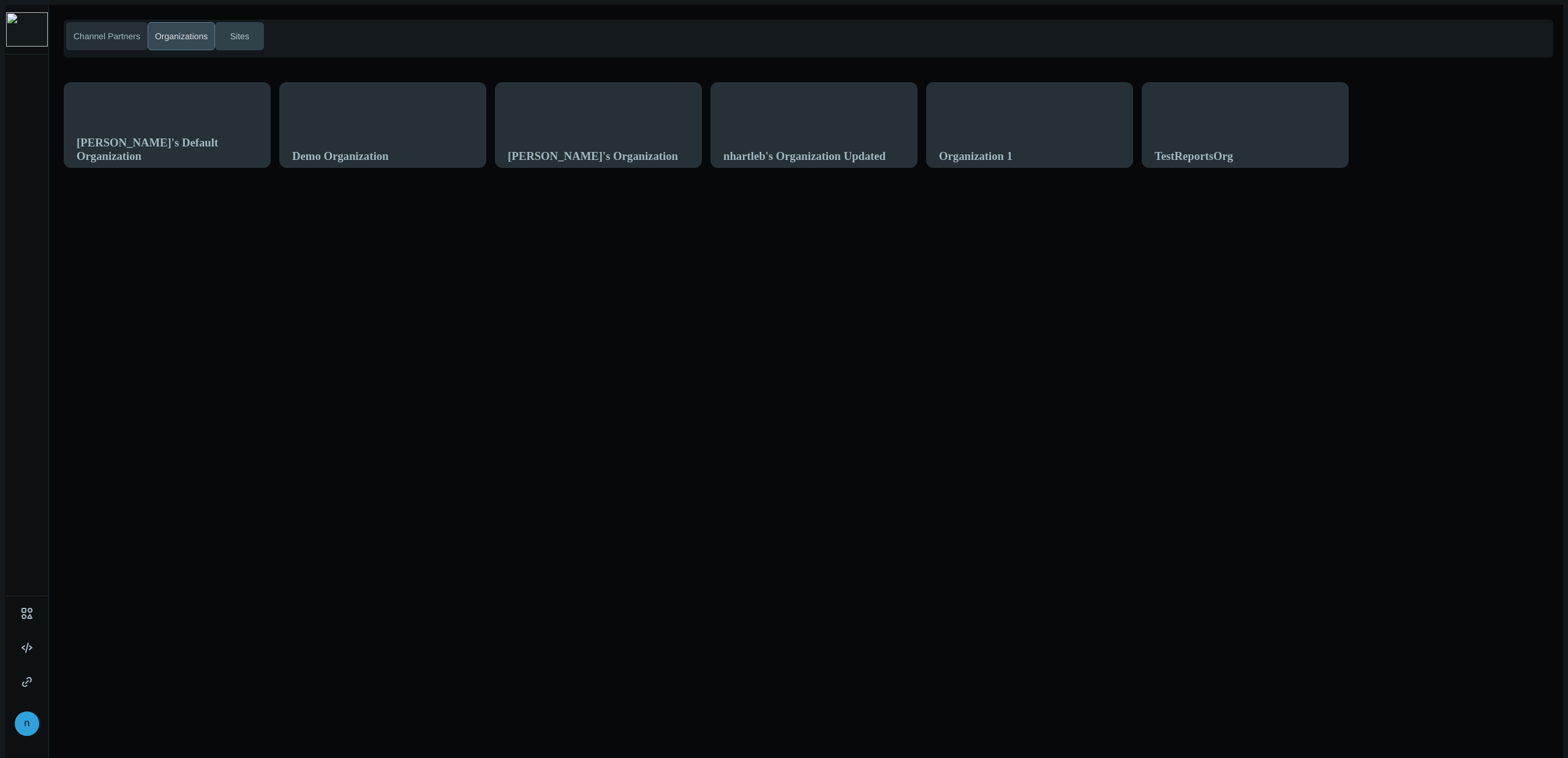
click at [231, 32] on span "Sites" at bounding box center [240, 37] width 24 height 13
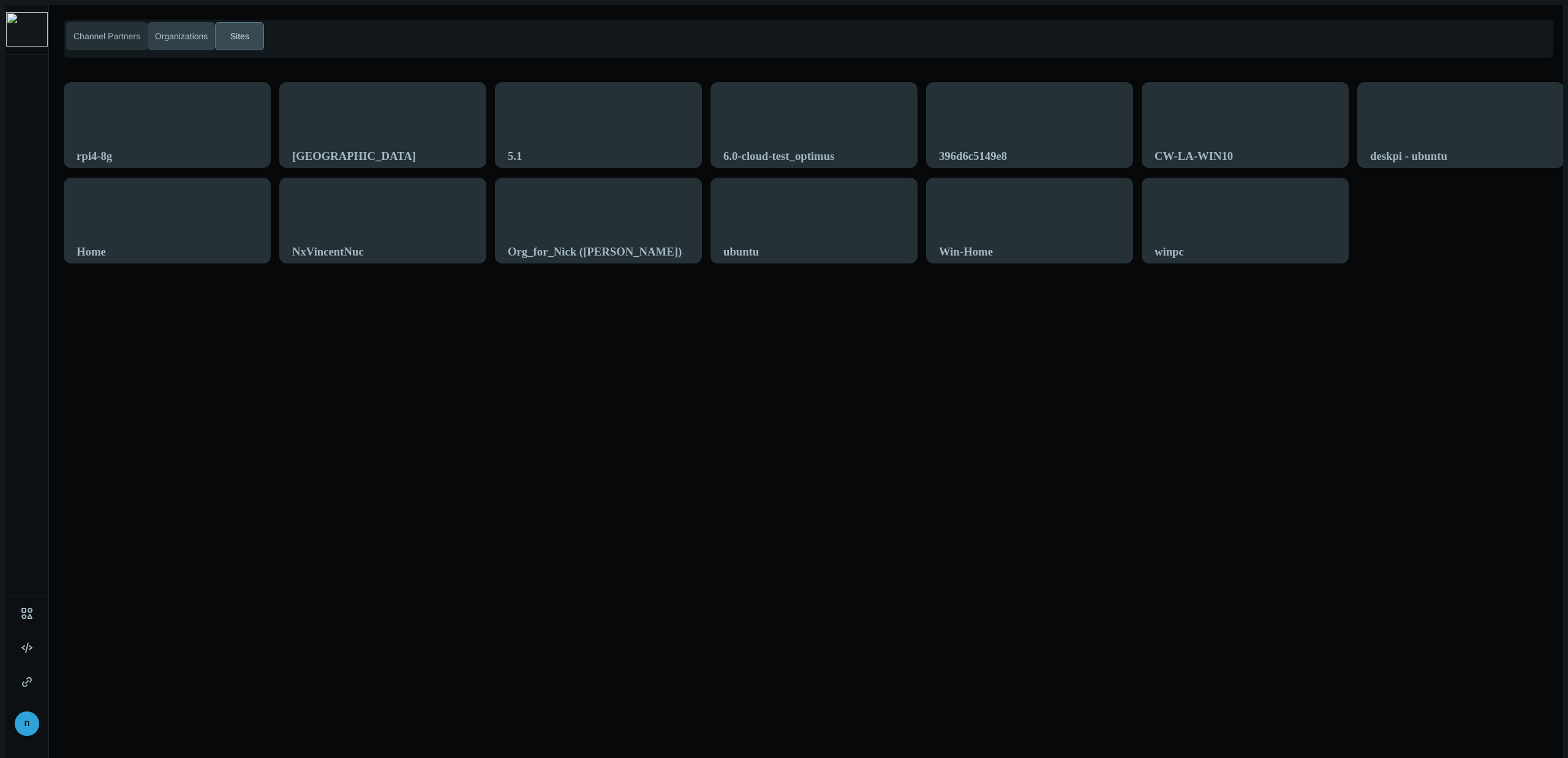
click at [173, 30] on span "Organizations" at bounding box center [181, 37] width 58 height 13
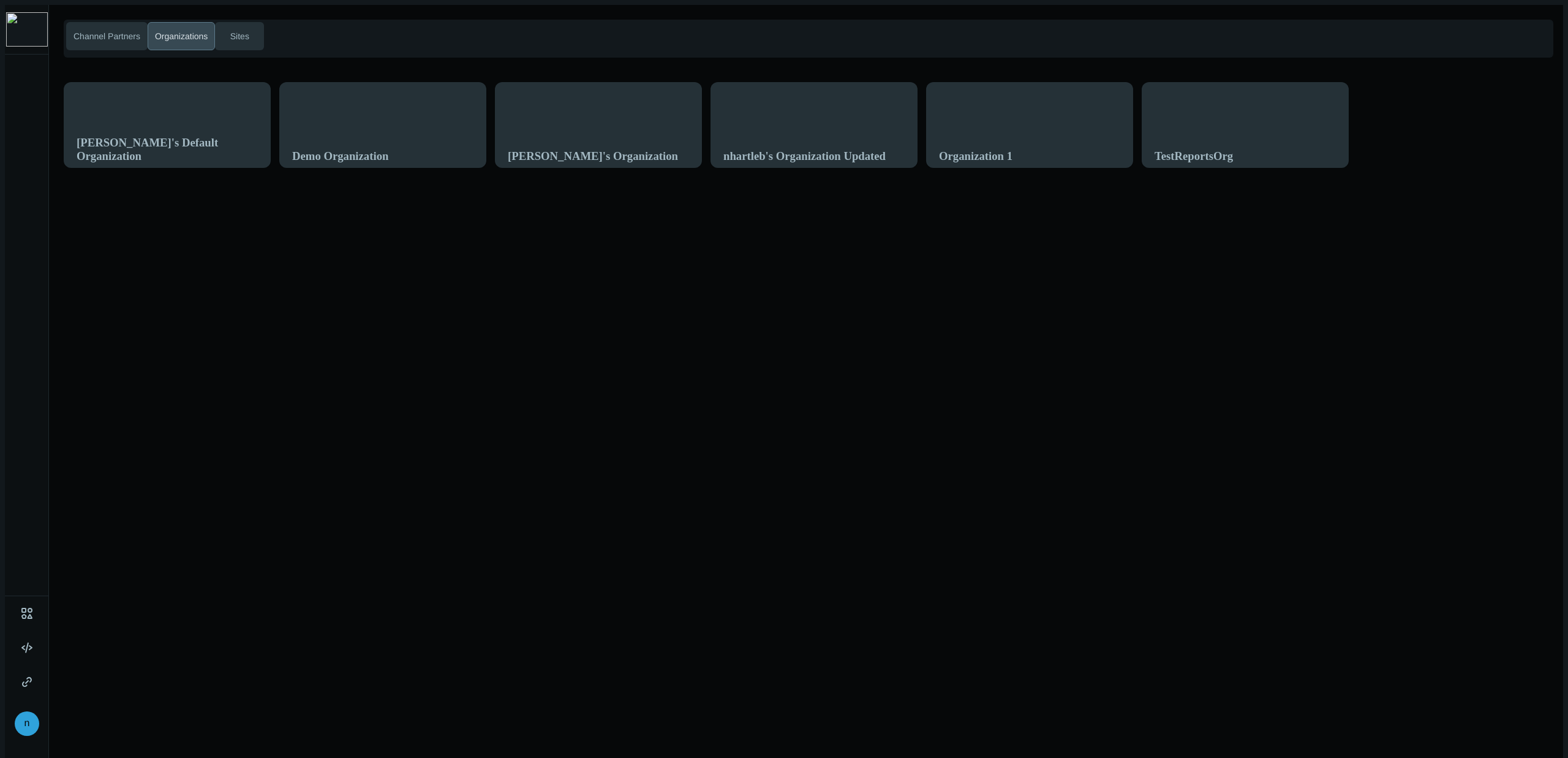
click at [140, 62] on div "Channel Partners Organizations Sites" at bounding box center [813, 46] width 1499 height 53
click at [238, 35] on span "Sites" at bounding box center [240, 37] width 24 height 13
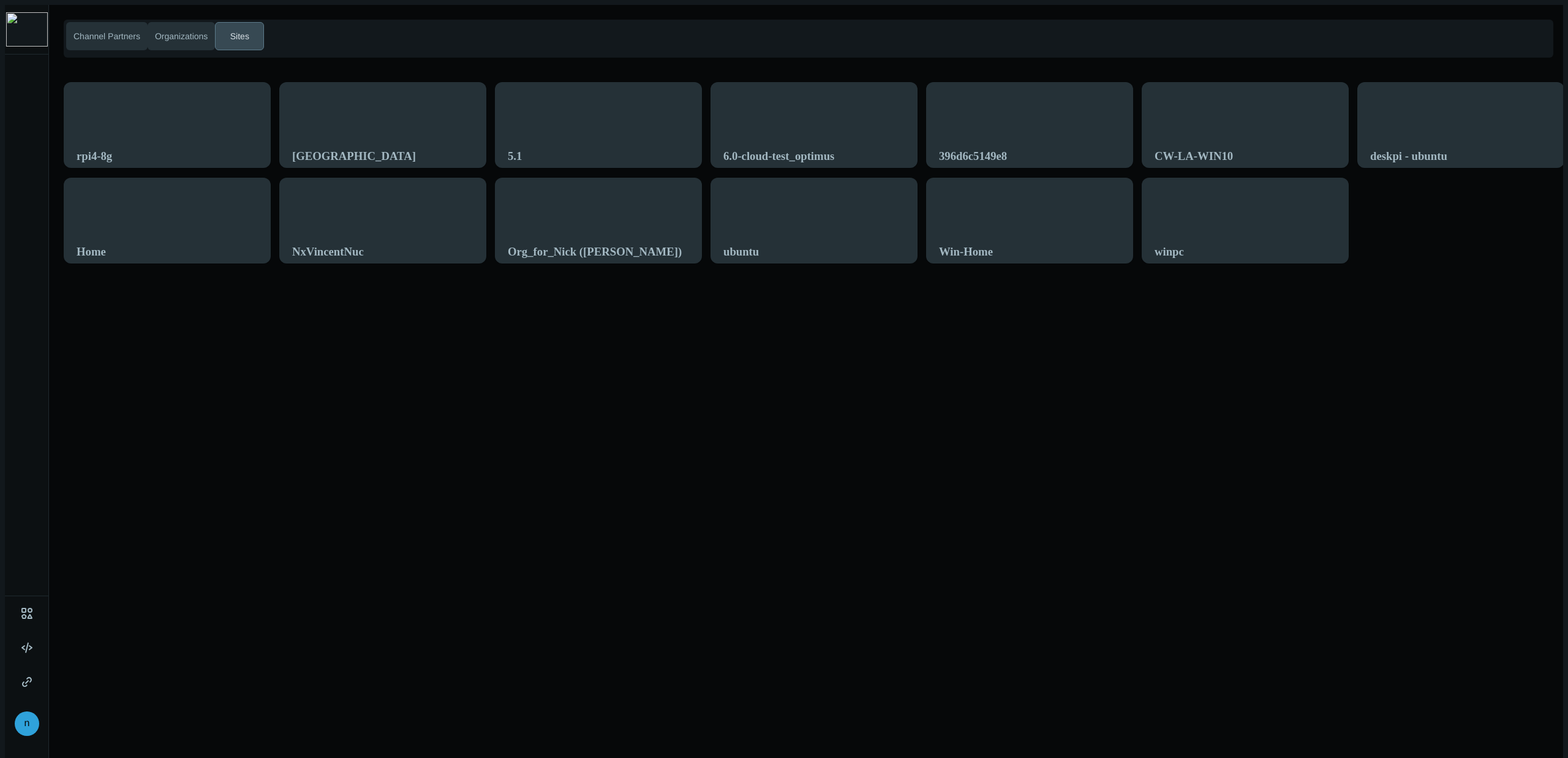
click at [225, 475] on div "Channel Partners Organizations Sites rpi4-8g SOFIA 5.1 6.0-cloud-test_optimus 3…" at bounding box center [806, 384] width 1514 height 758
click at [272, 269] on div "Channel Partners Organizations Sites rpi4-8g SOFIA 5.1 6.0-cloud-test_optimus 3…" at bounding box center [806, 384] width 1514 height 758
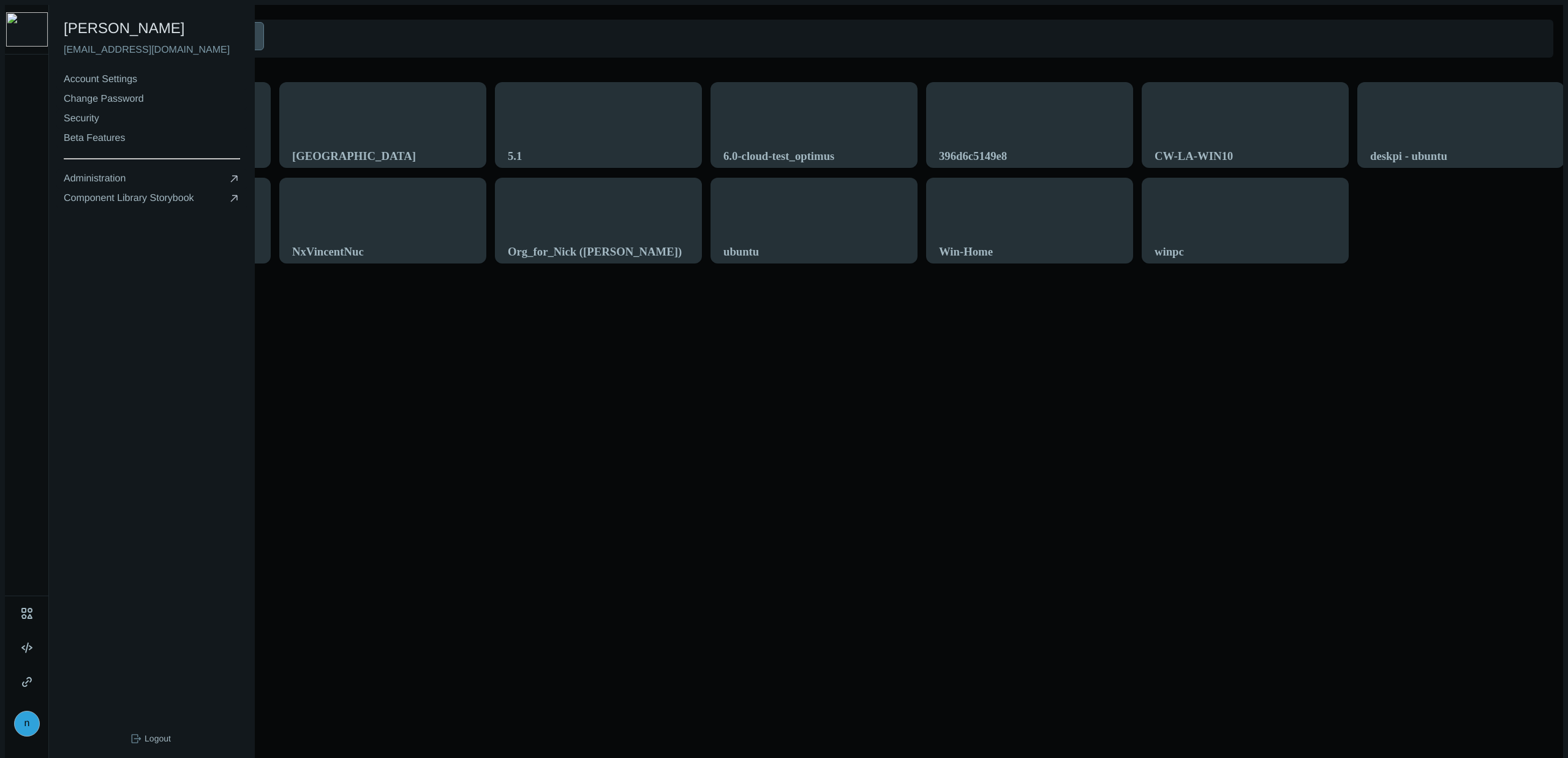
click at [26, 714] on div "n" at bounding box center [27, 723] width 25 height 25
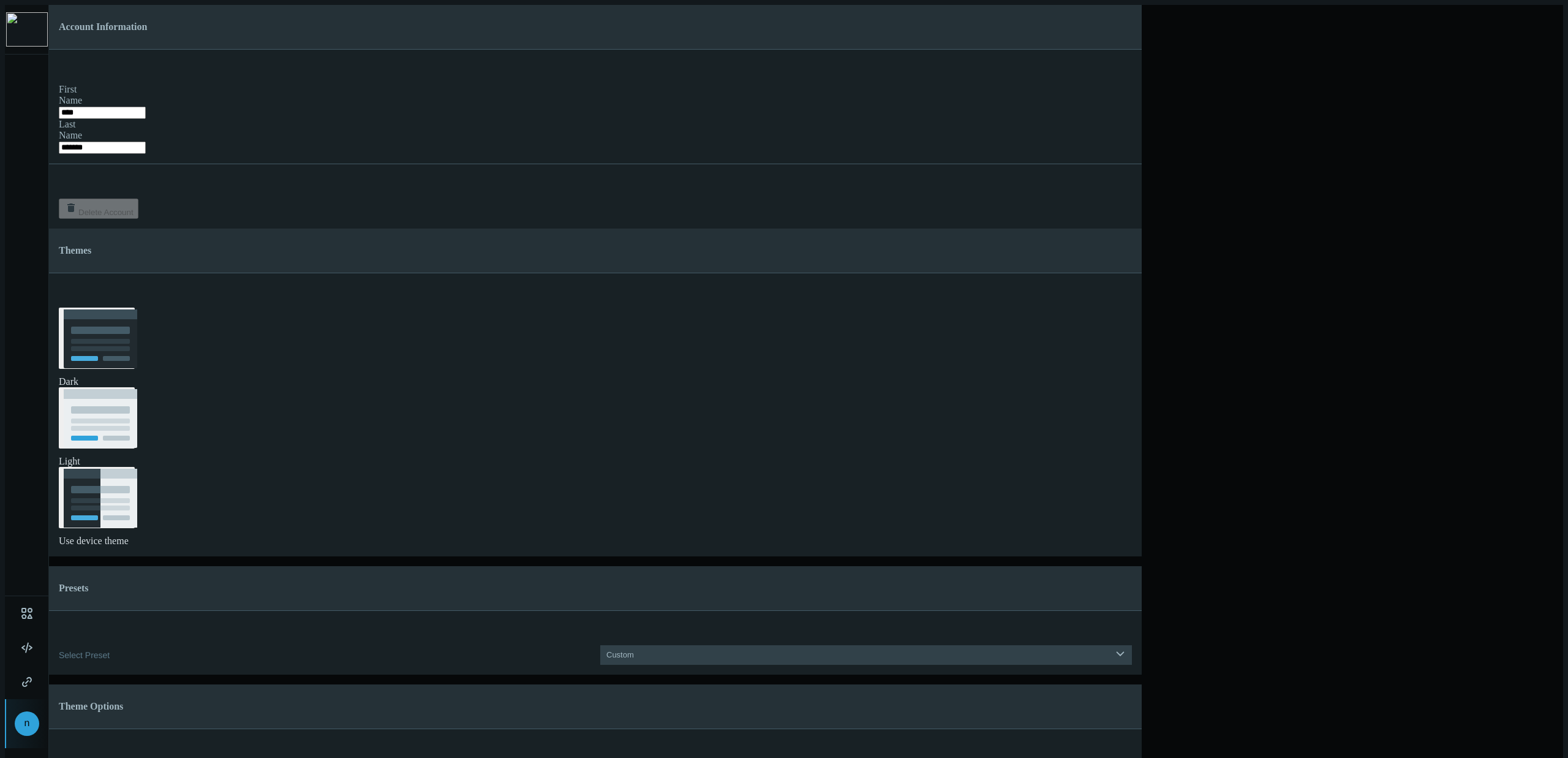
click at [1137, 228] on nx-account "Account Information First Name **** Last Name ******* .st0{fill:#2B383F;} Delet…" at bounding box center [595, 560] width 1092 height 1111
click at [25, 32] on img at bounding box center [27, 29] width 42 height 35
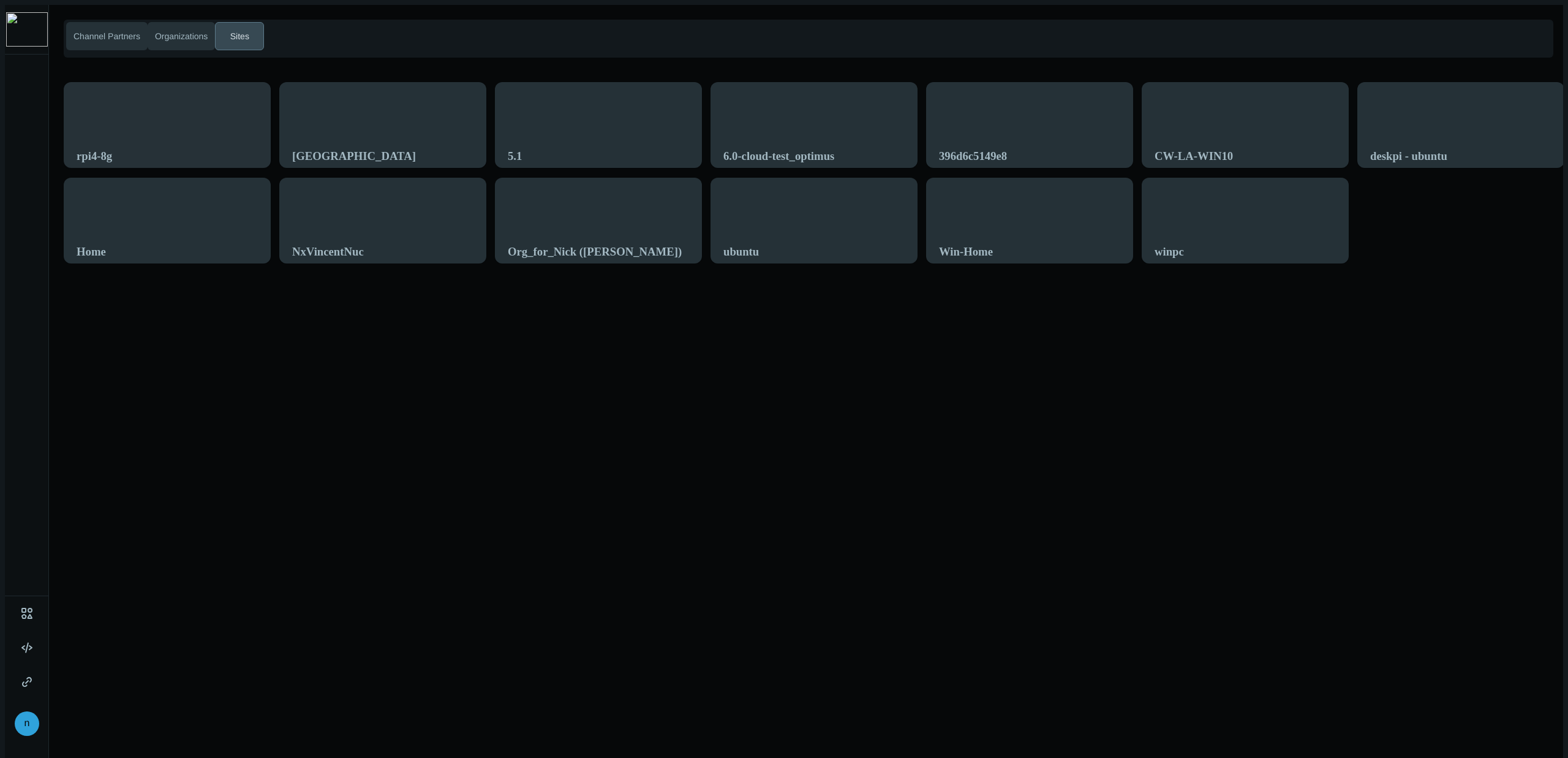
click at [161, 106] on div "rpi4-8g" at bounding box center [167, 132] width 206 height 99
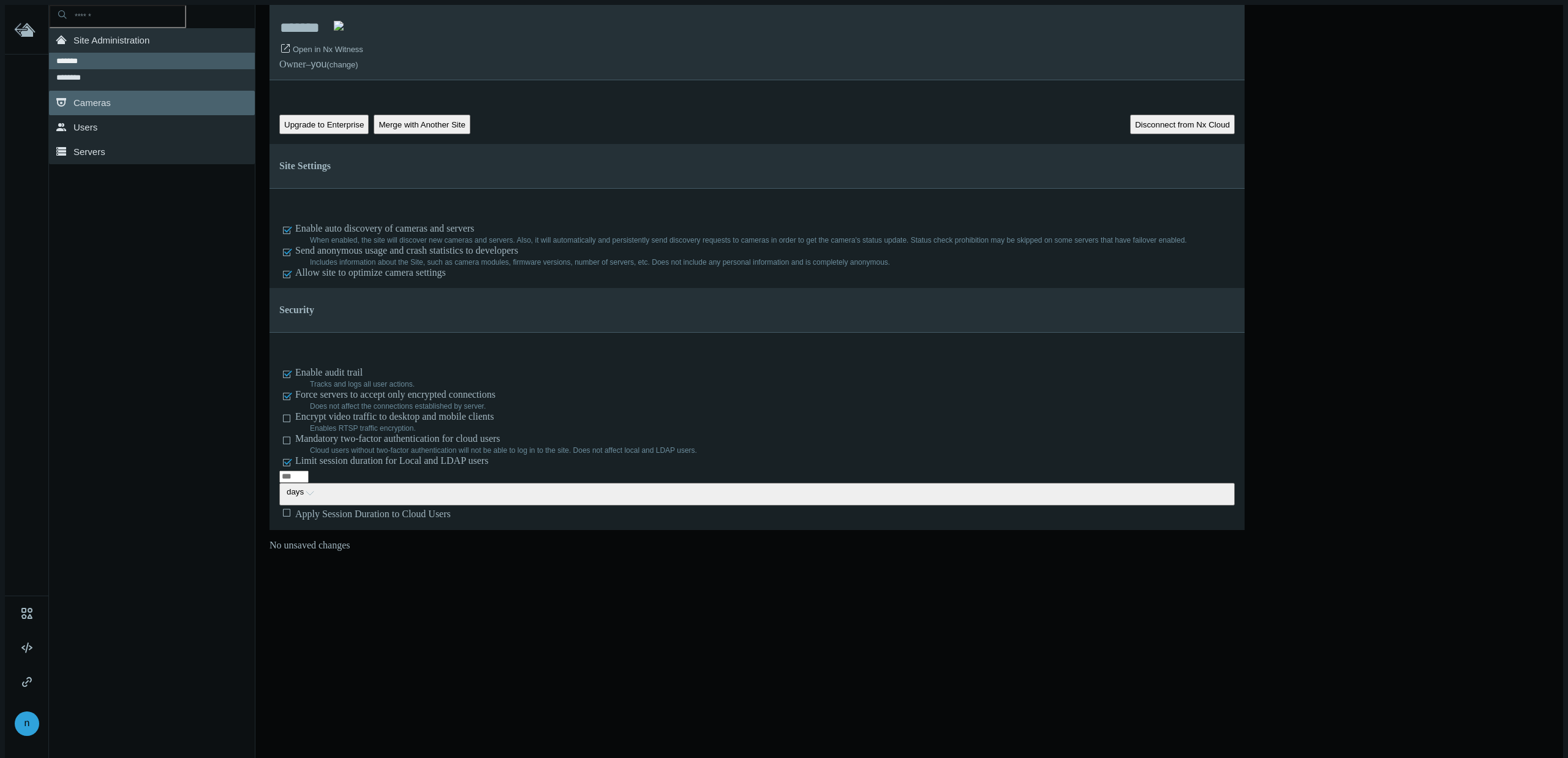
click at [154, 102] on link ".st0{fill-rule:evenodd;clip-rule:evenodd;fill:#2B383F;} Cameras" at bounding box center [152, 103] width 206 height 25
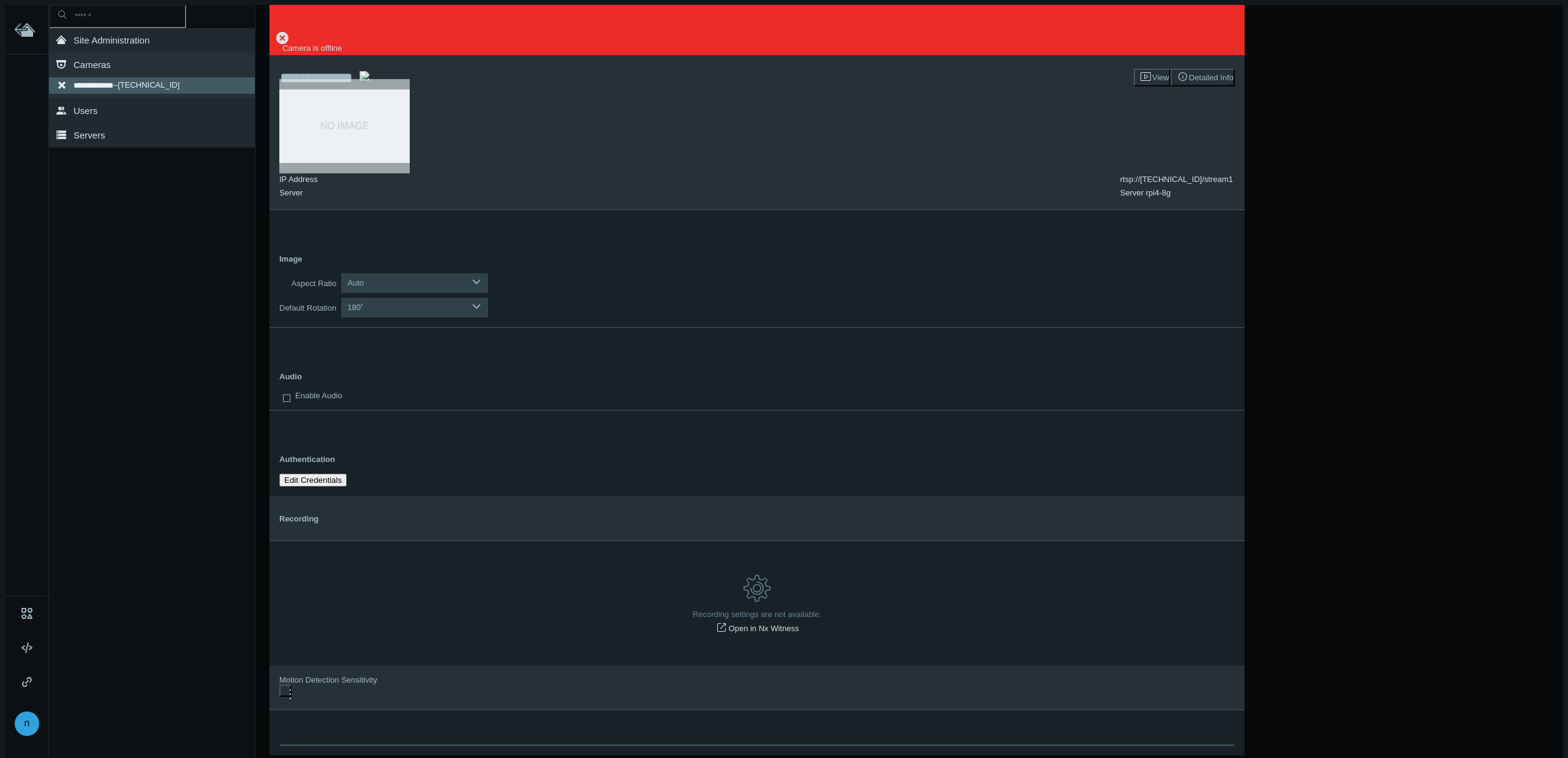
drag, startPoint x: 278, startPoint y: 12, endPoint x: 469, endPoint y: 21, distance: 191.2
click at [142, 99] on link ".st0{fill-rule:evenodd;clip-rule:evenodd;fill:#2B383F;} Users" at bounding box center [152, 111] width 206 height 25
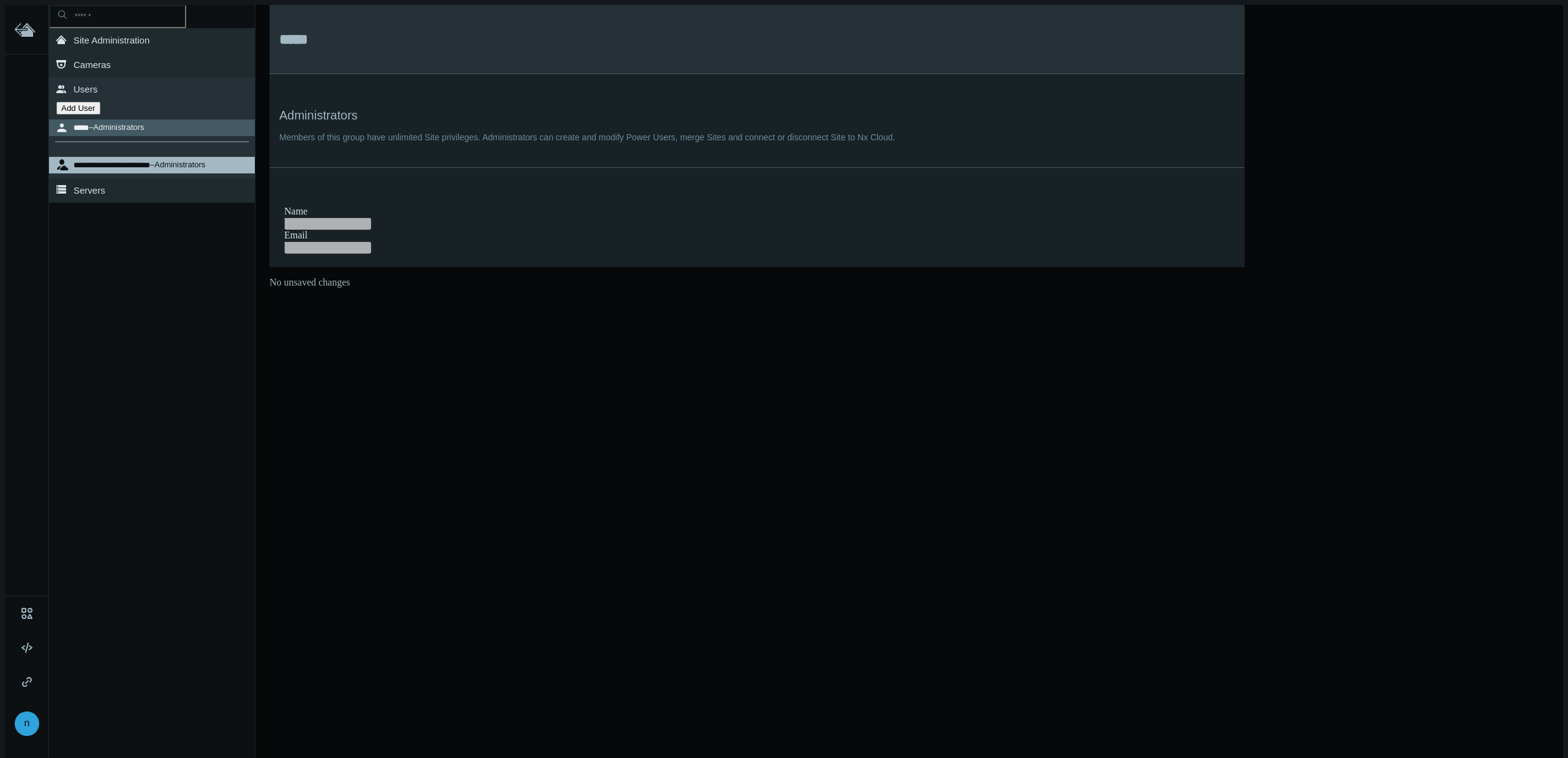
click at [131, 161] on nx-search-highlight "**********" at bounding box center [111, 165] width 77 height 8
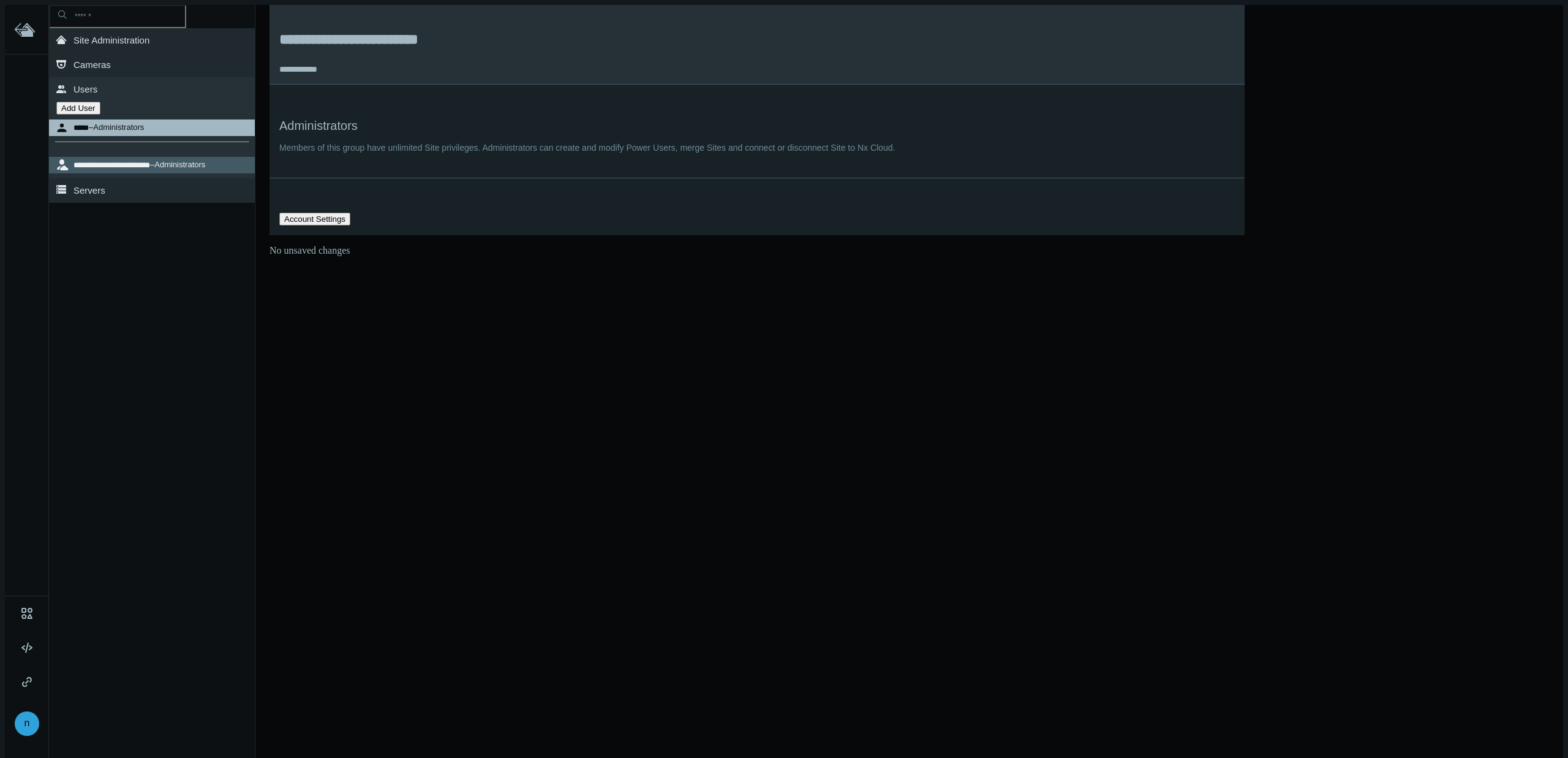
click at [131, 132] on nx-search-highlight "Administrators" at bounding box center [118, 127] width 51 height 9
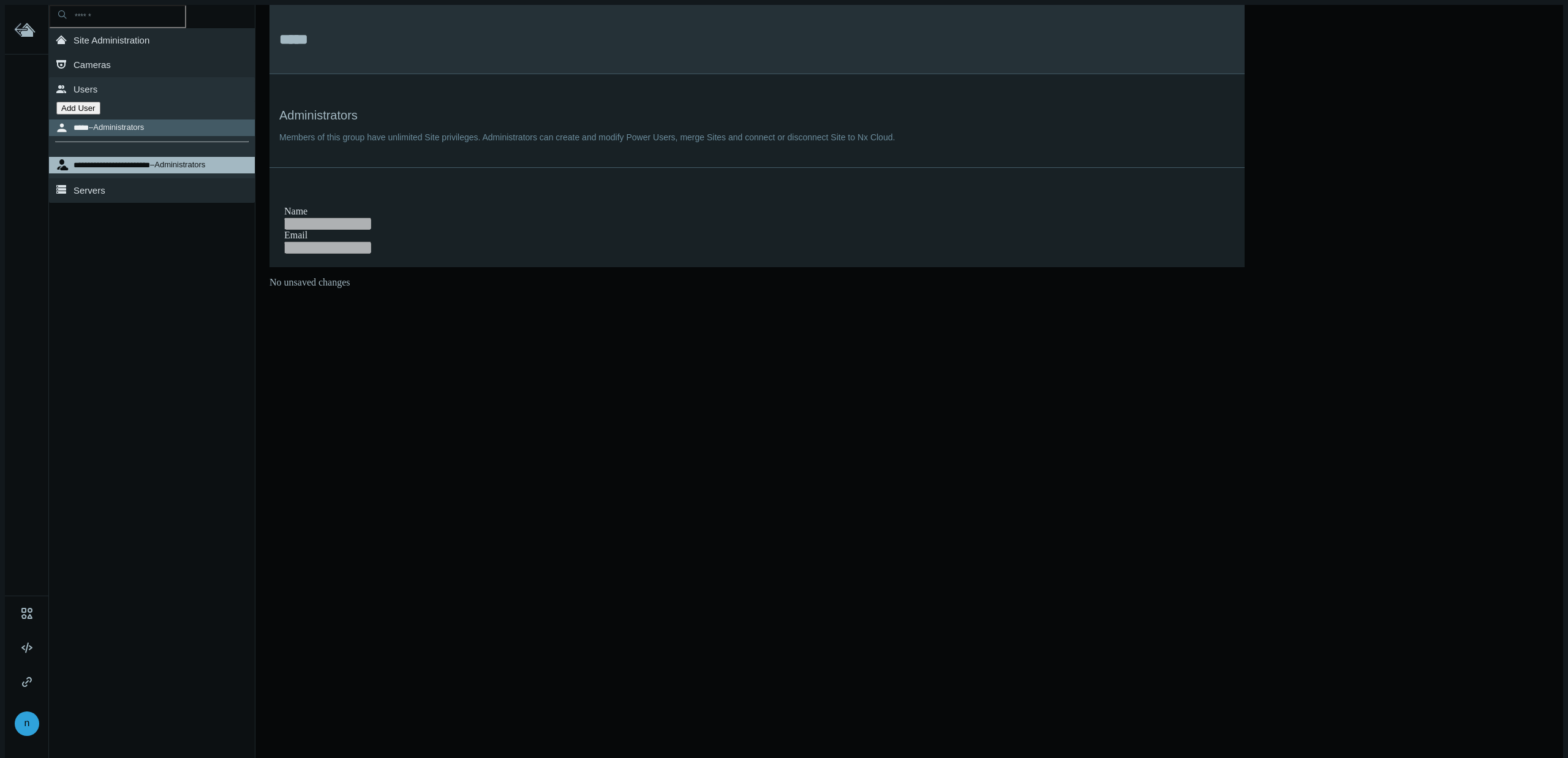
click at [131, 161] on nx-search-highlight "**********" at bounding box center [111, 165] width 77 height 8
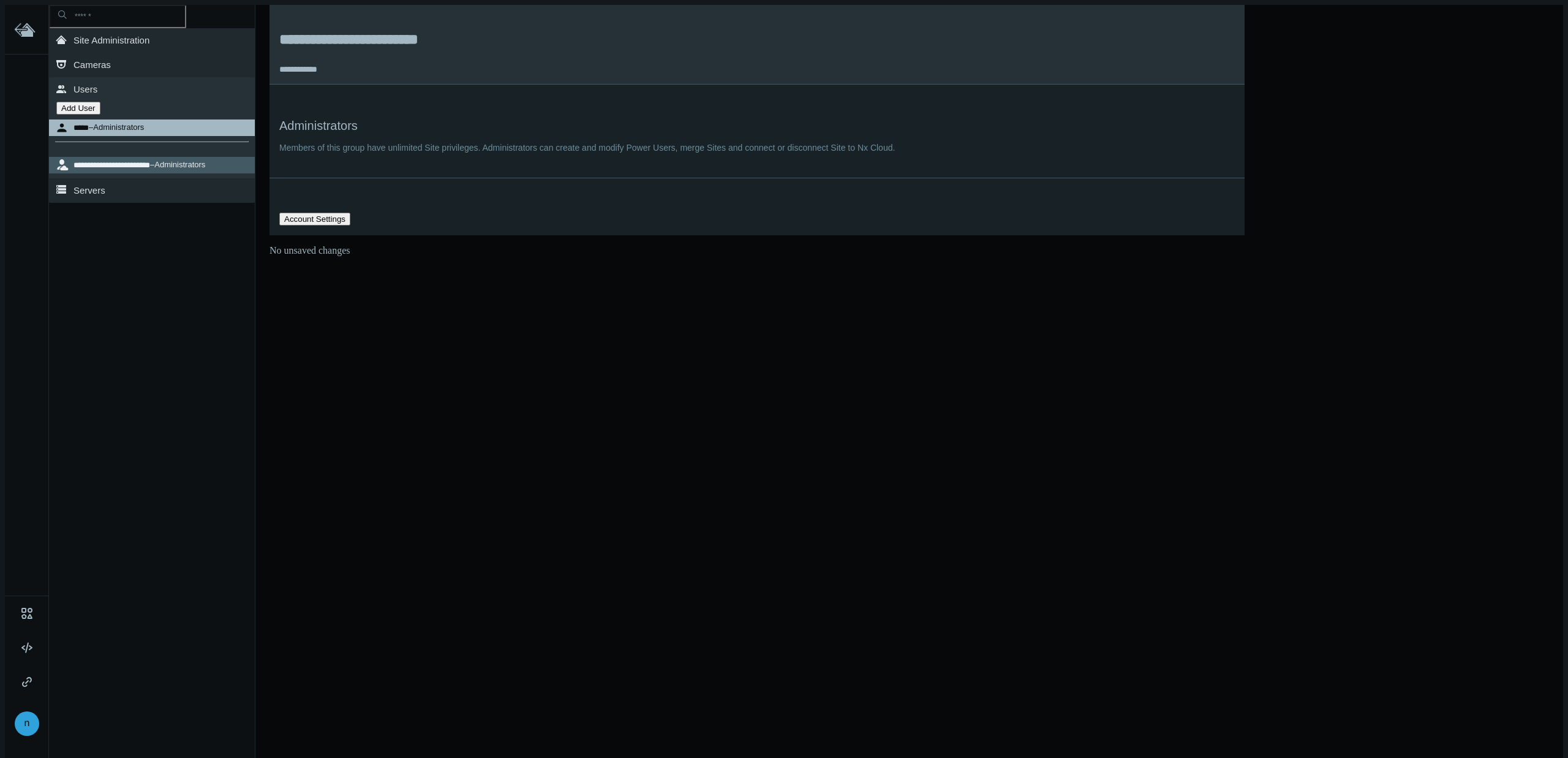
click at [131, 128] on nx-search-highlight "Administrators" at bounding box center [118, 127] width 51 height 9
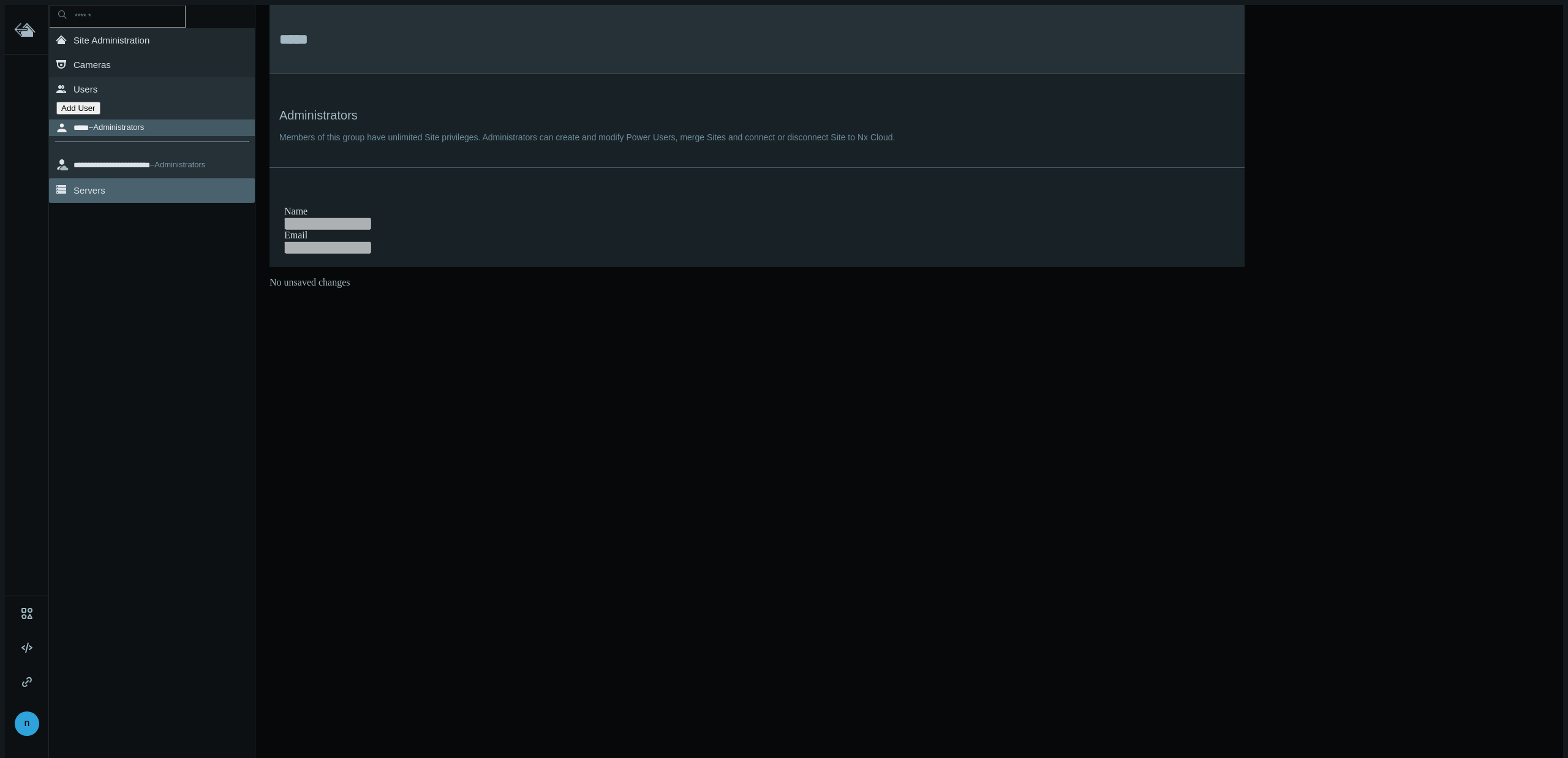
click at [128, 188] on link ".st0{fill-rule:evenodd;clip-rule:evenodd;fill:#2B383F;} Servers" at bounding box center [152, 190] width 206 height 25
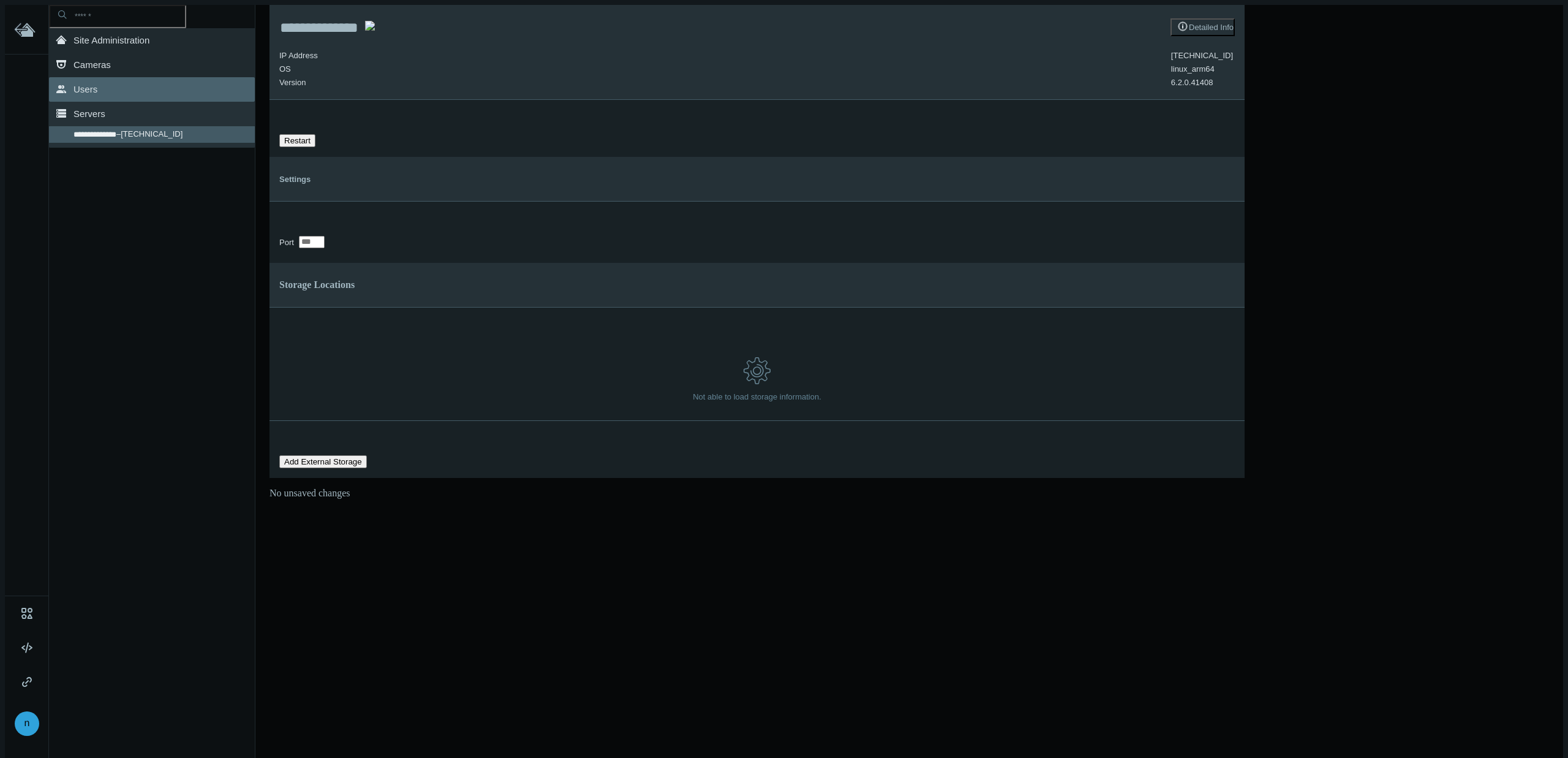
click at [133, 87] on link ".st0{fill-rule:evenodd;clip-rule:evenodd;fill:#2B383F;} Users" at bounding box center [152, 89] width 206 height 25
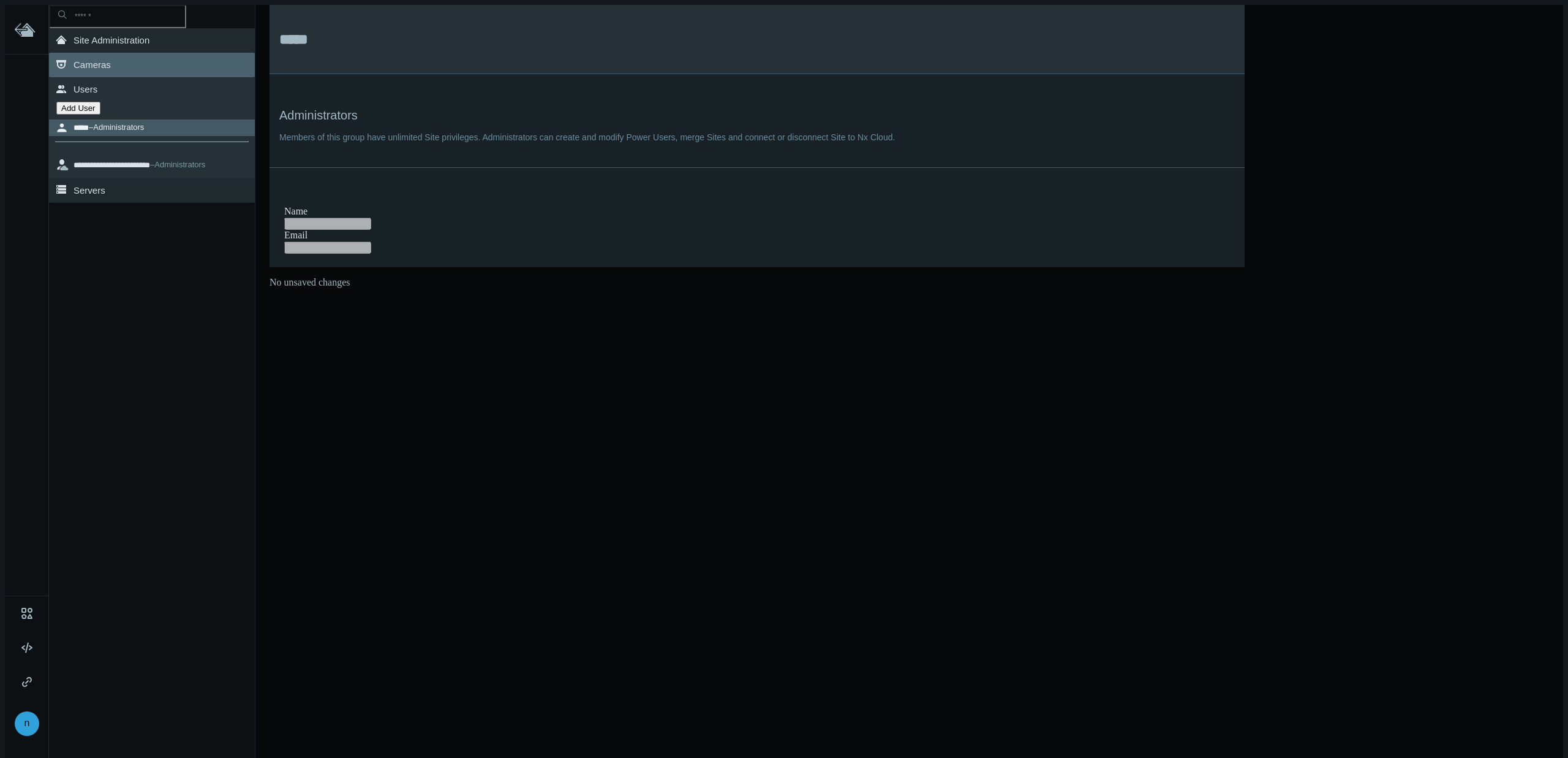
click at [133, 59] on link ".st0{fill-rule:evenodd;clip-rule:evenodd;fill:#2B383F;} Cameras" at bounding box center [152, 65] width 206 height 25
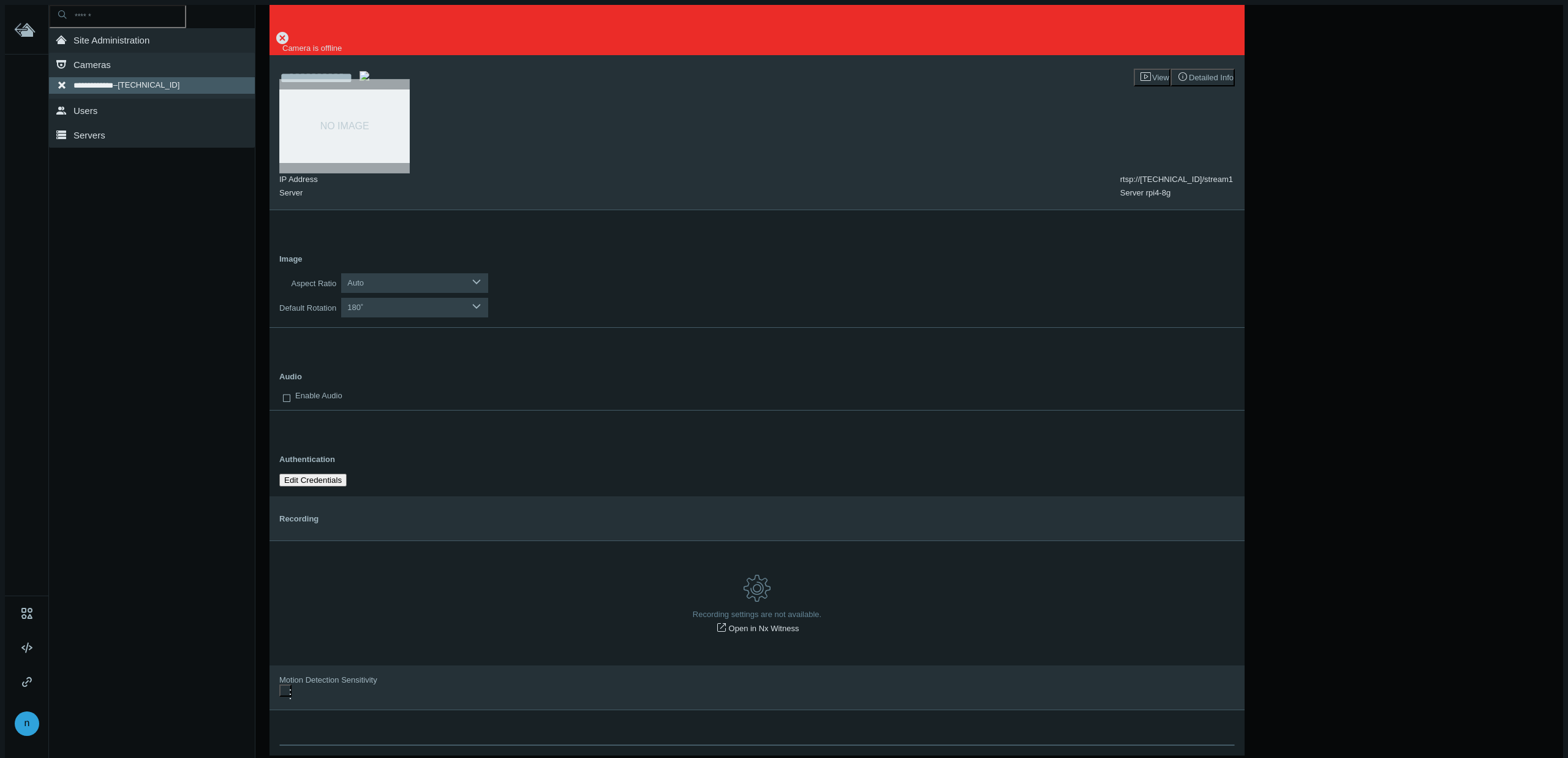
click at [376, 219] on nx-system-settings-component "**********" at bounding box center [756, 400] width 975 height 790
